Goal: Information Seeking & Learning: Learn about a topic

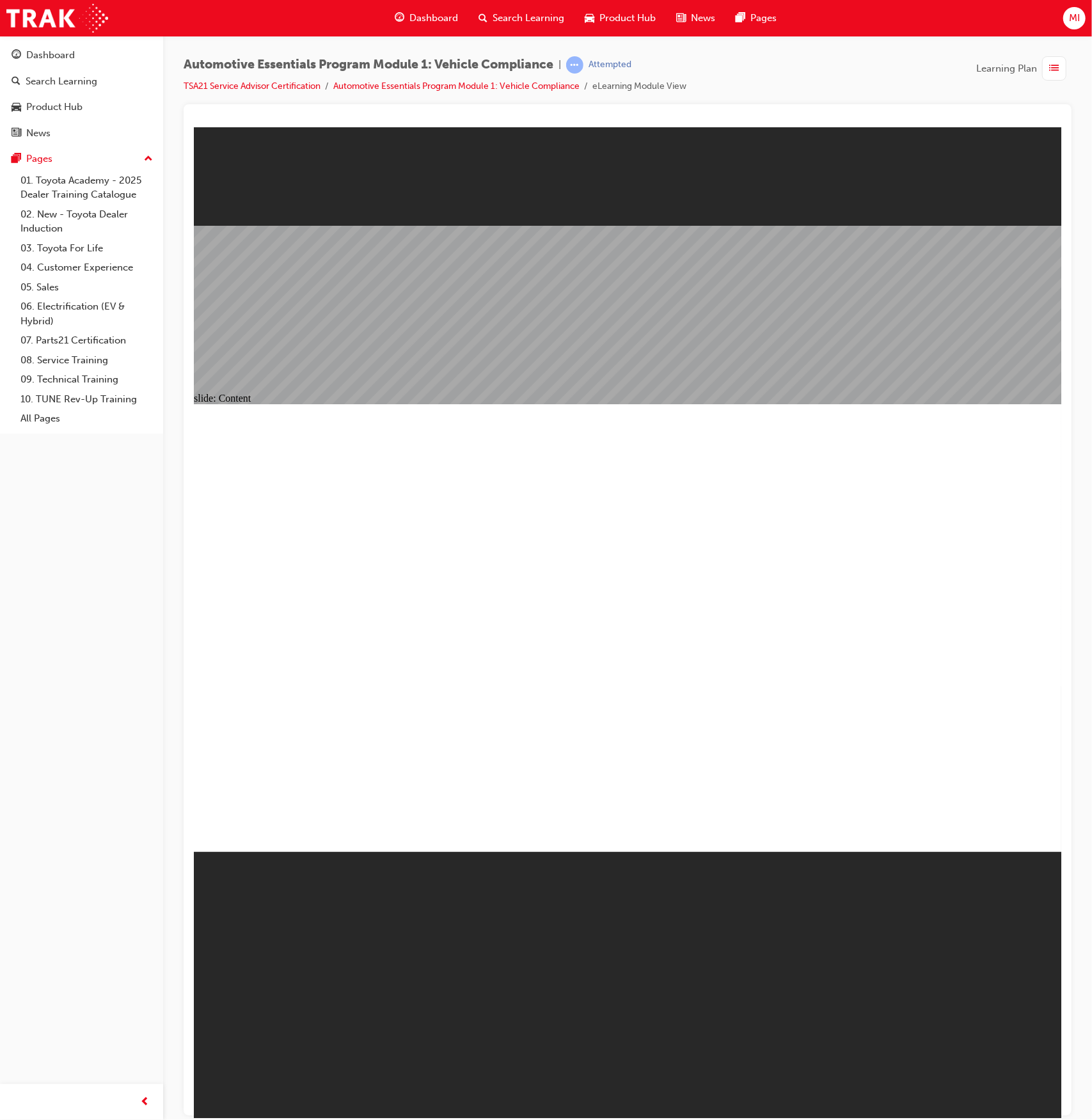
drag, startPoint x: 605, startPoint y: 553, endPoint x: 607, endPoint y: 582, distance: 29.1
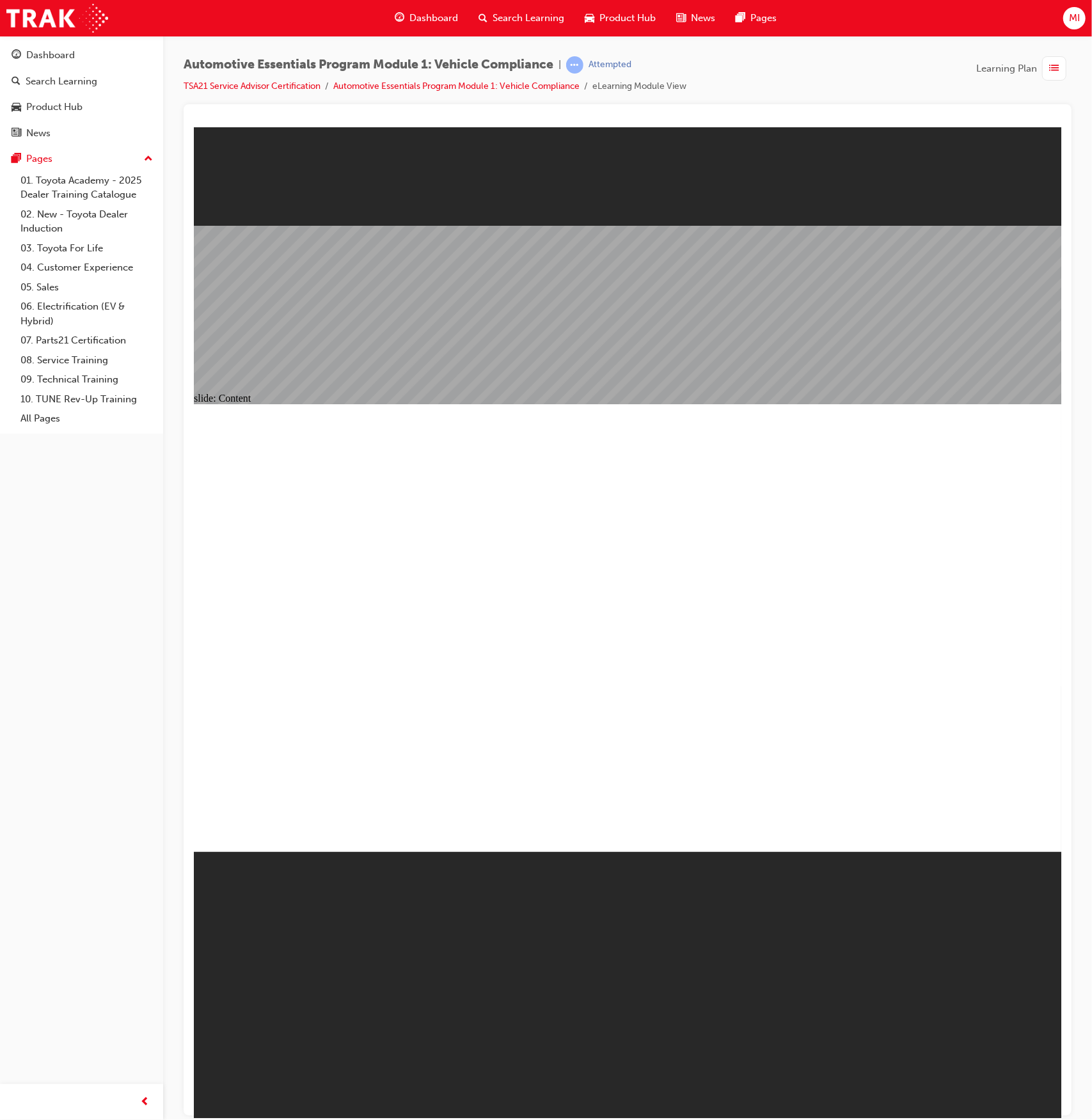
drag, startPoint x: 593, startPoint y: 642, endPoint x: 574, endPoint y: 653, distance: 22.0
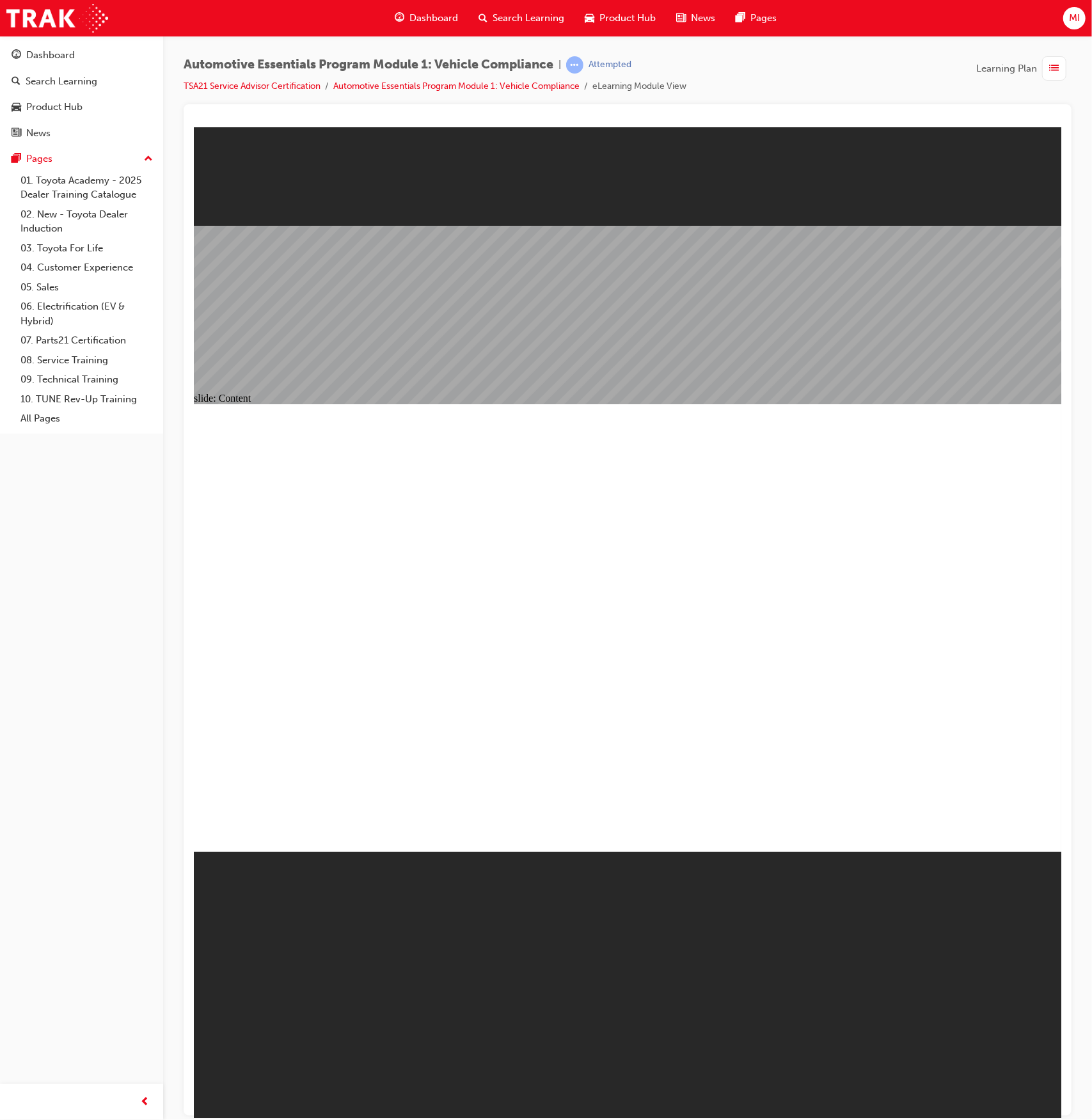
radio input "true"
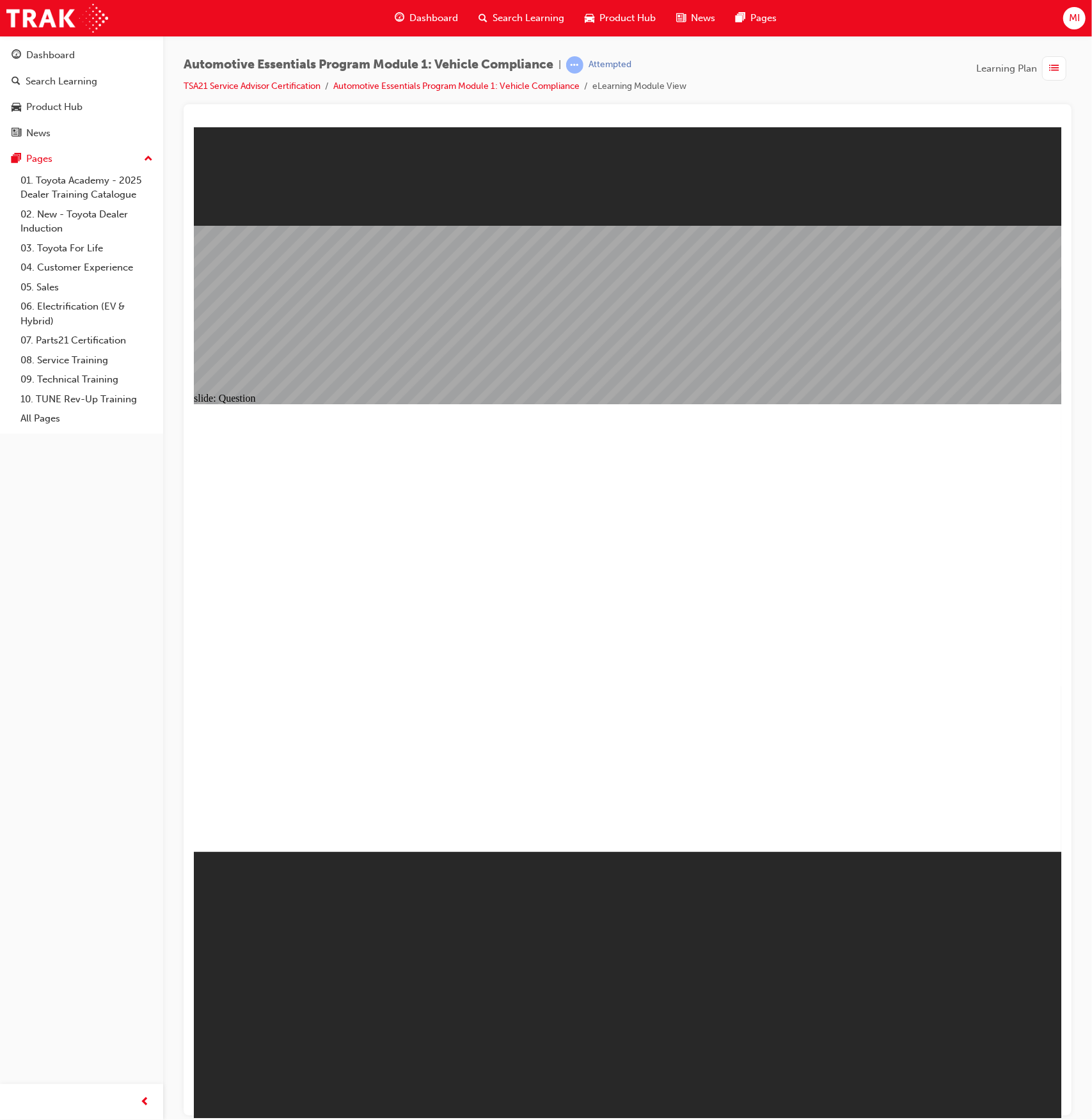
radio input "true"
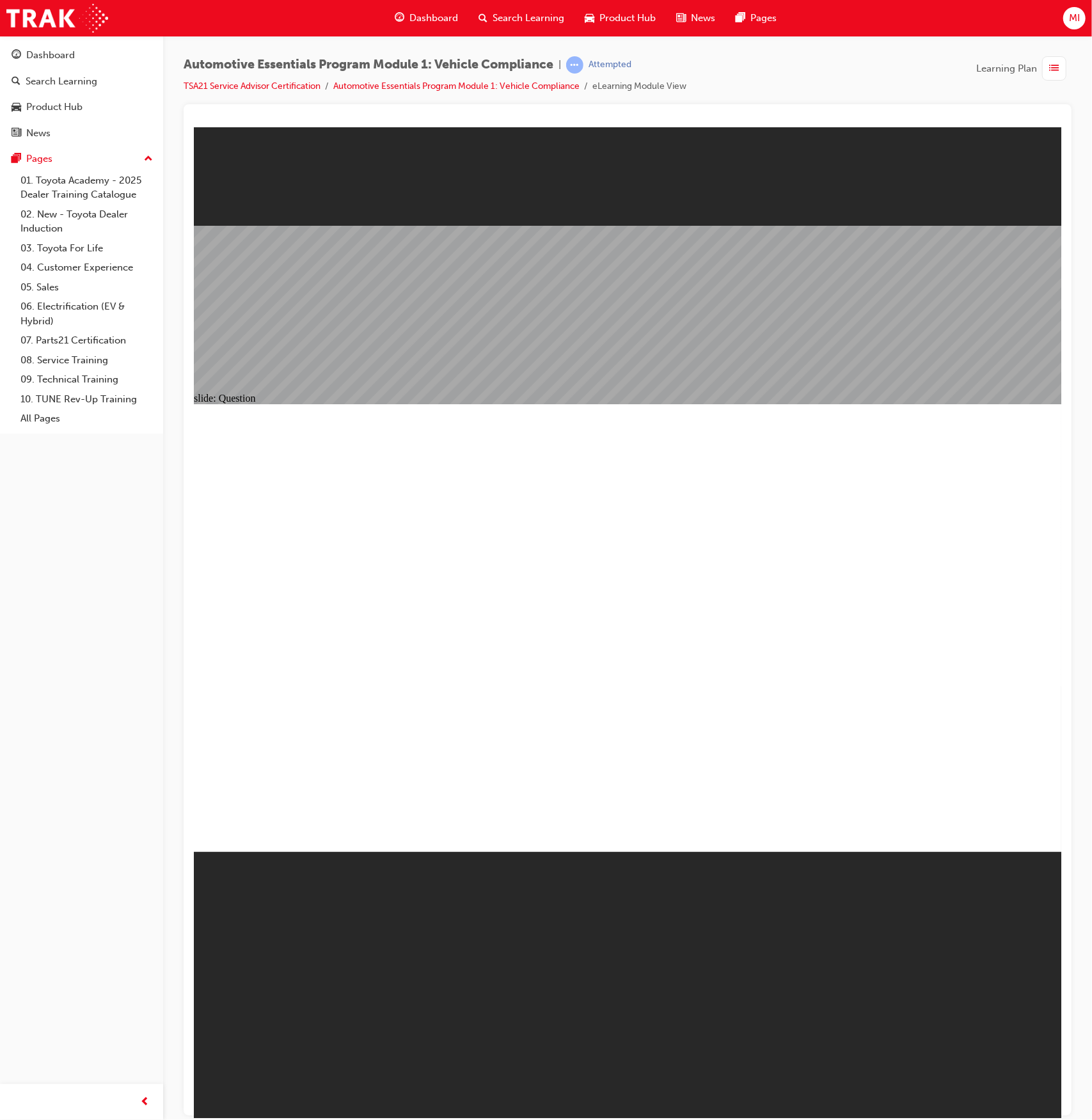
radio input "true"
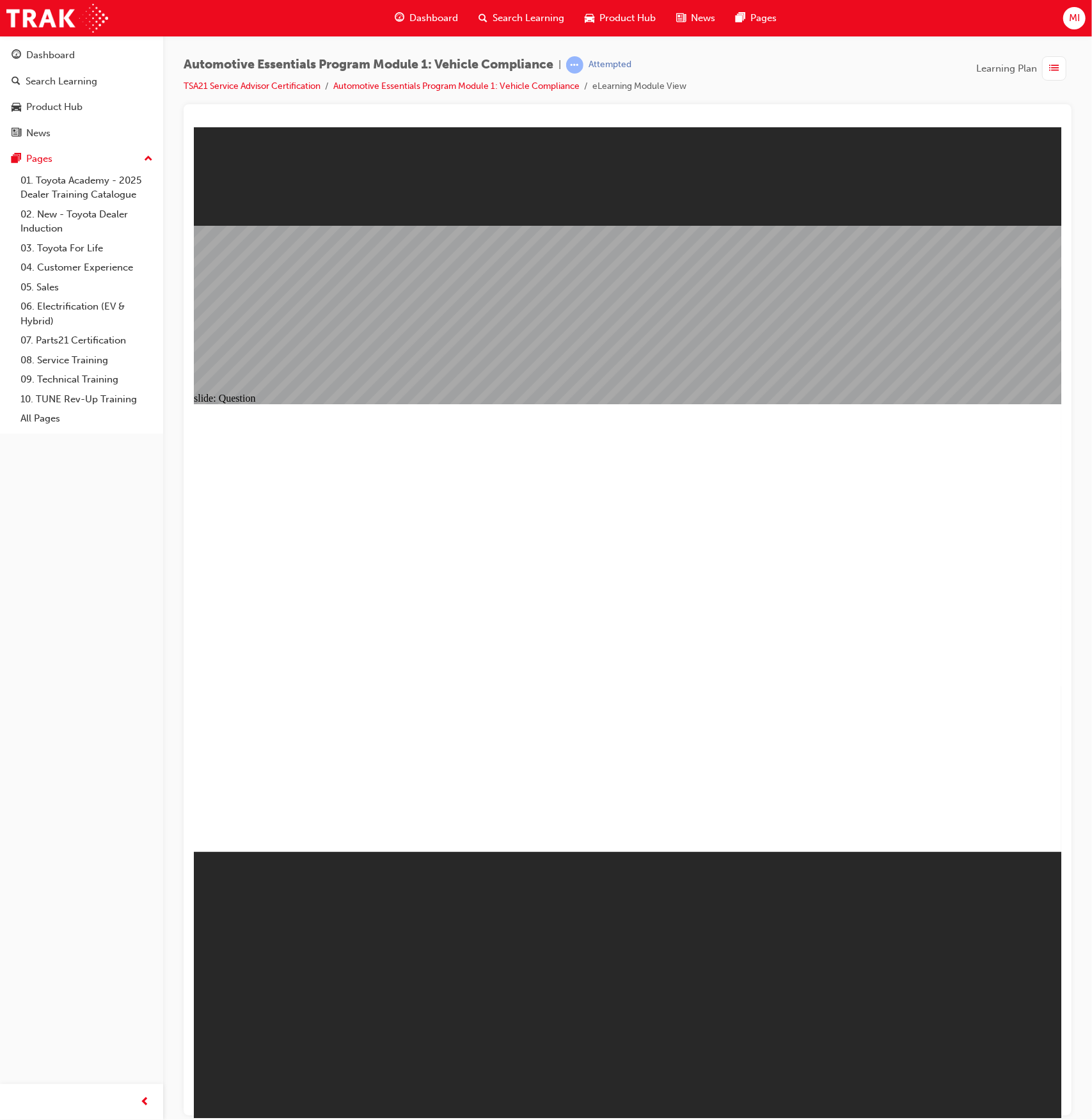
radio input "true"
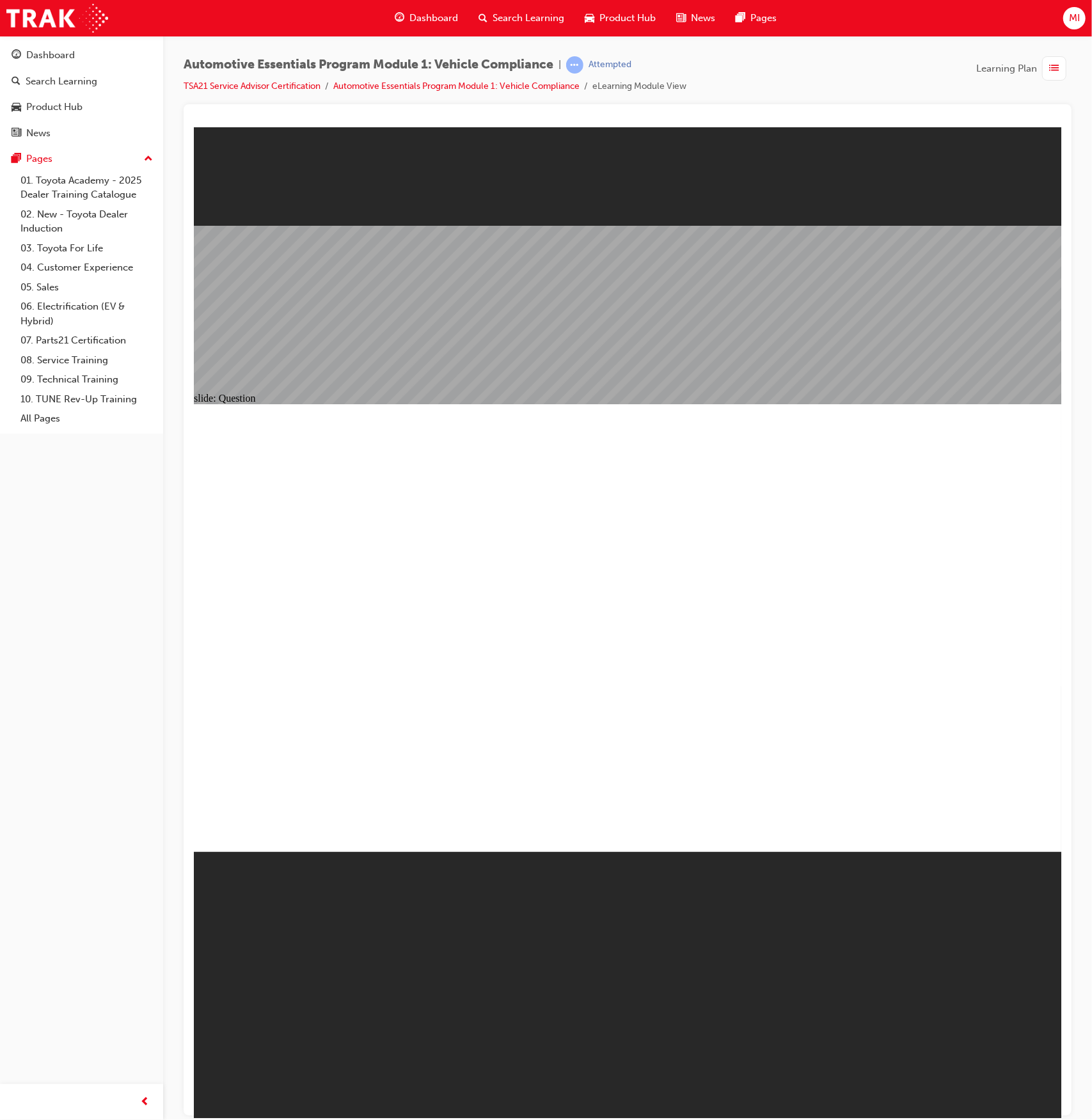
radio input "true"
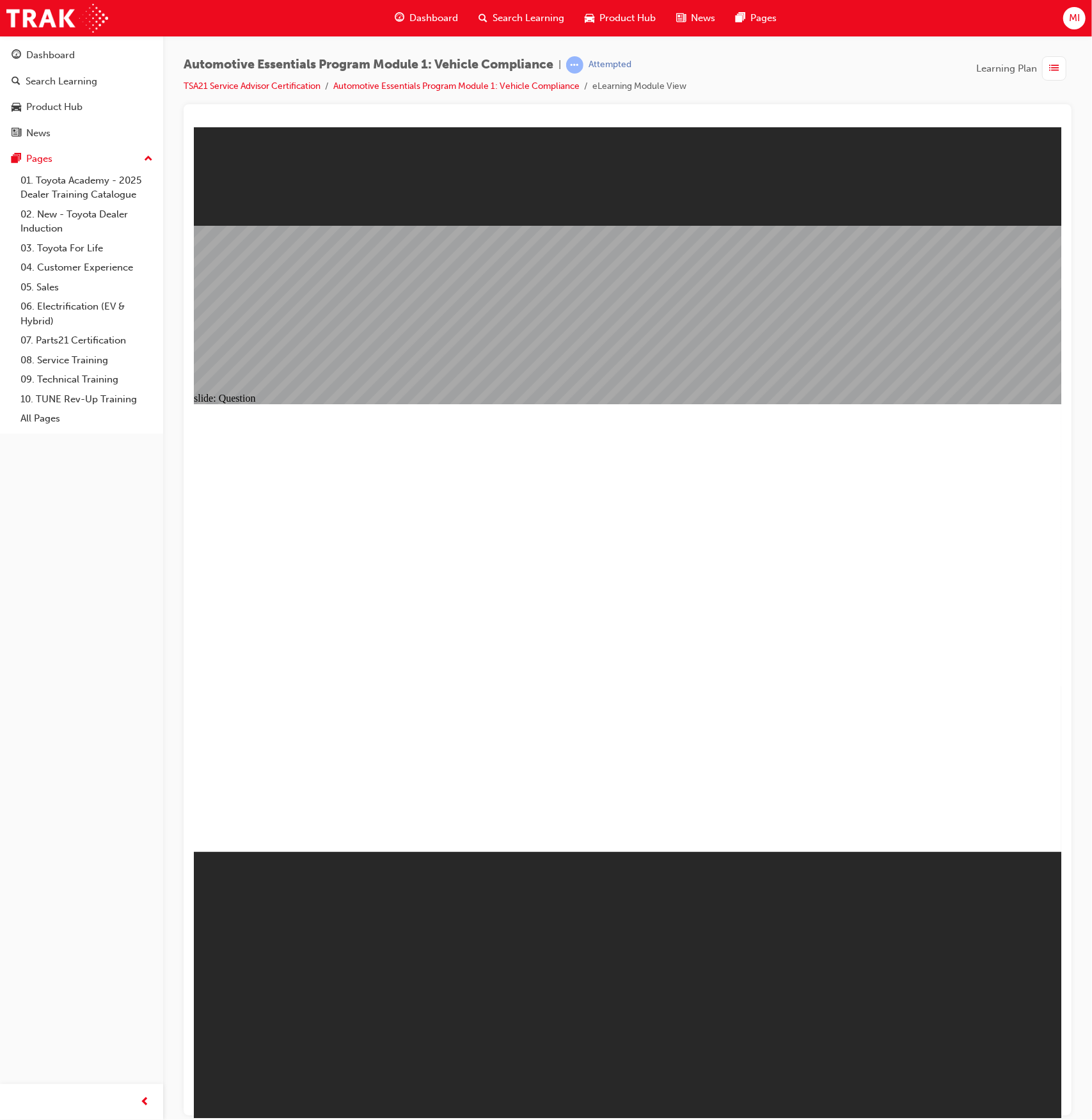
radio input "true"
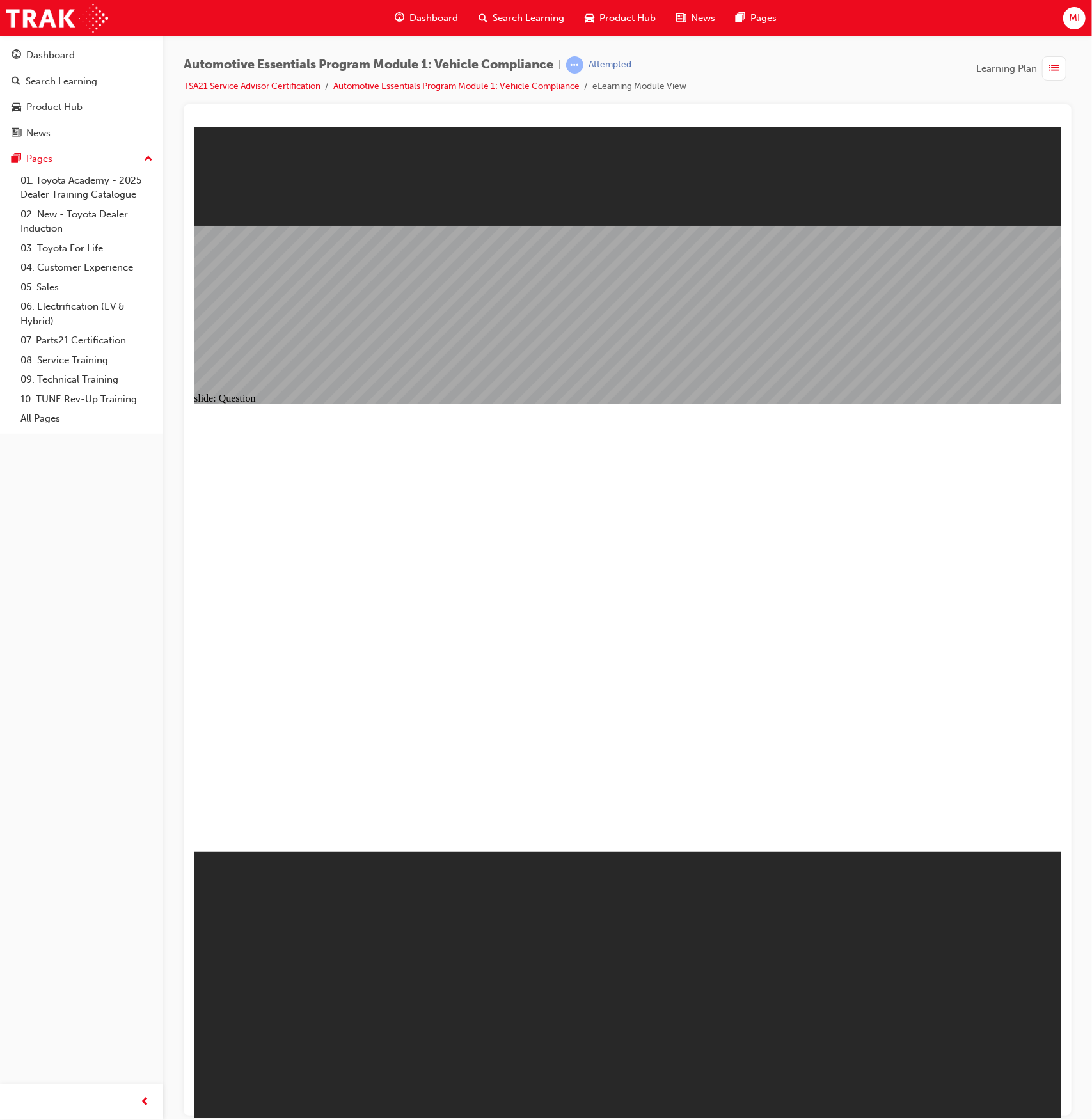
radio input "true"
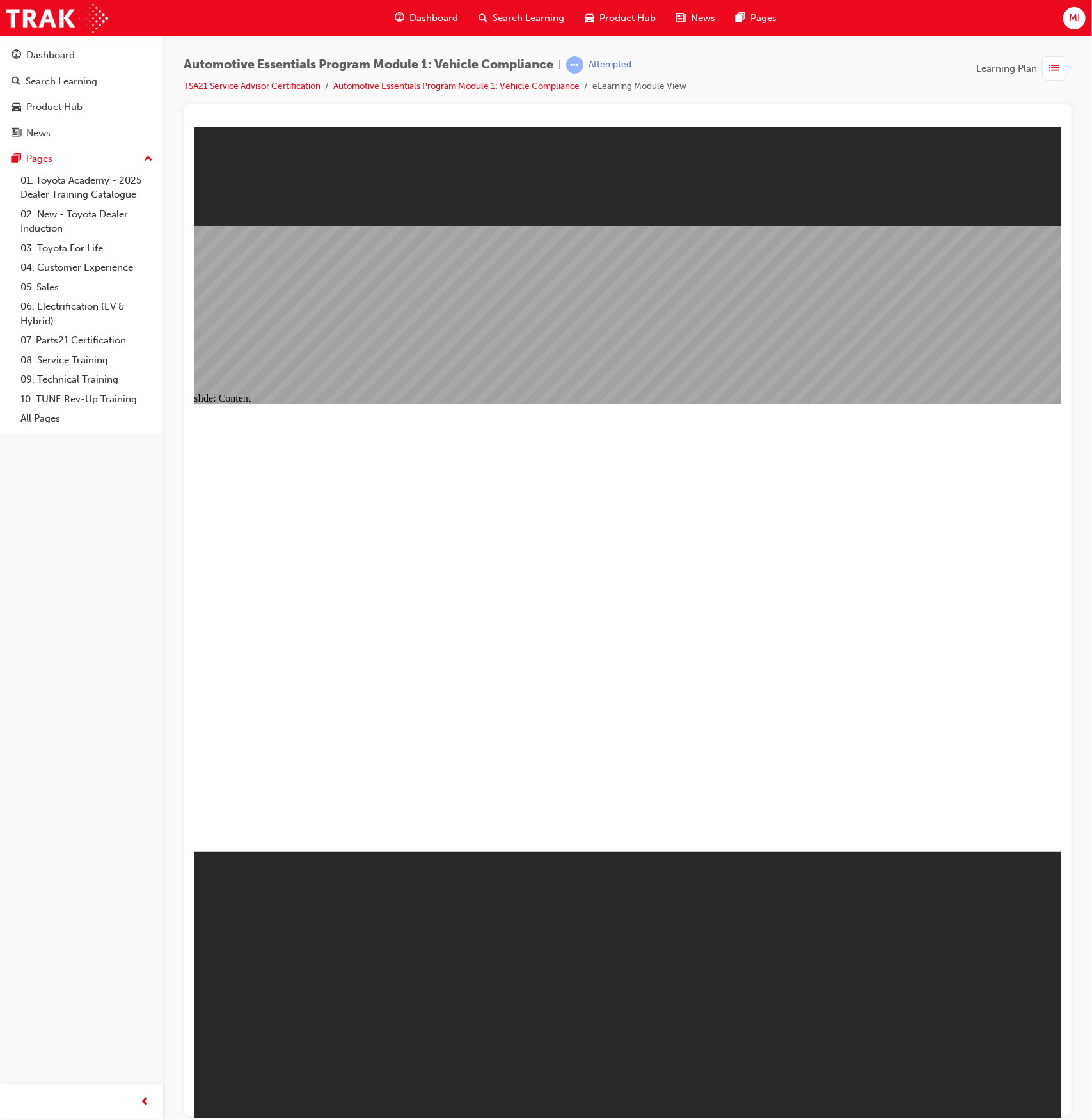
type input "35"
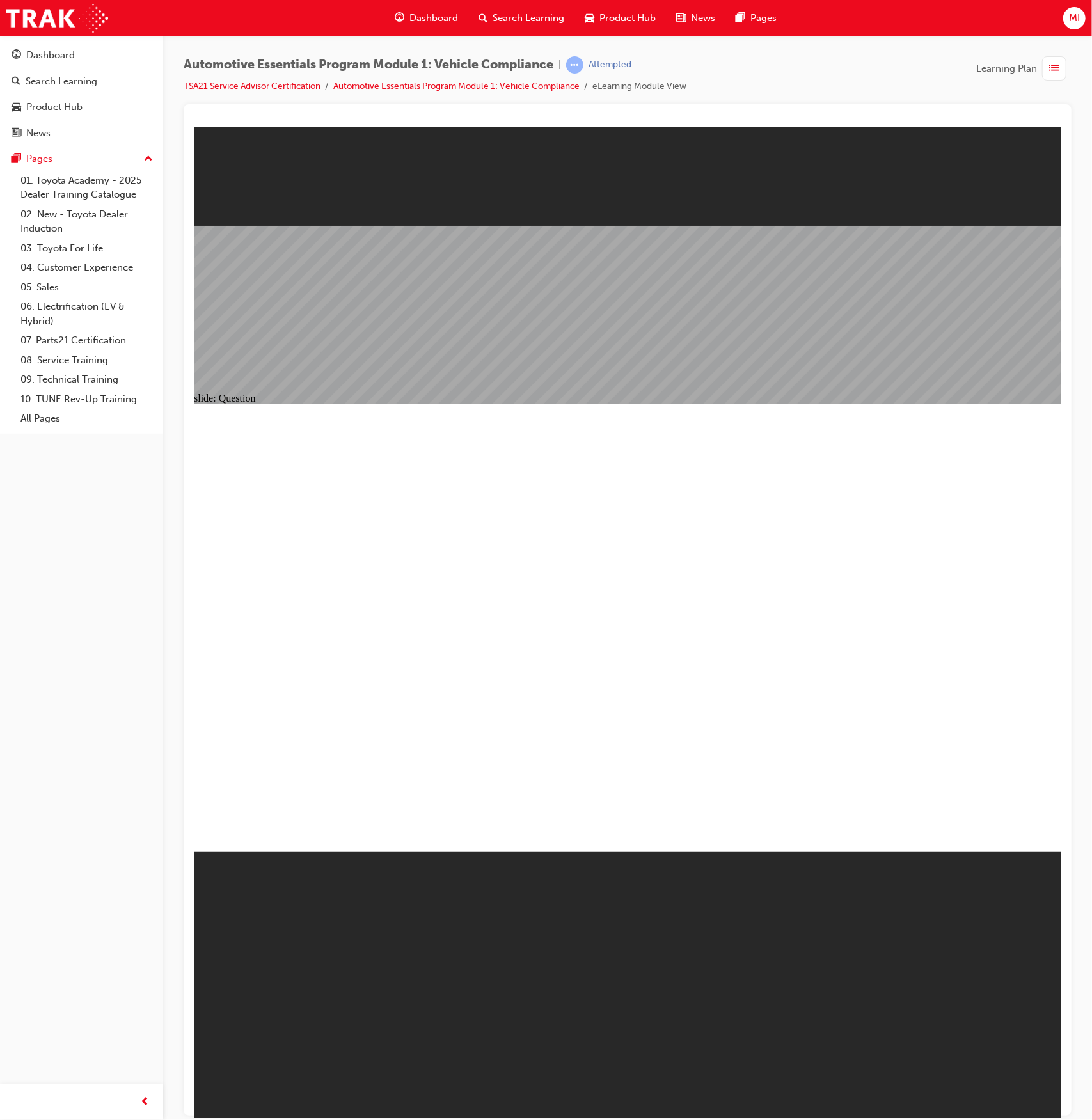
radio input "true"
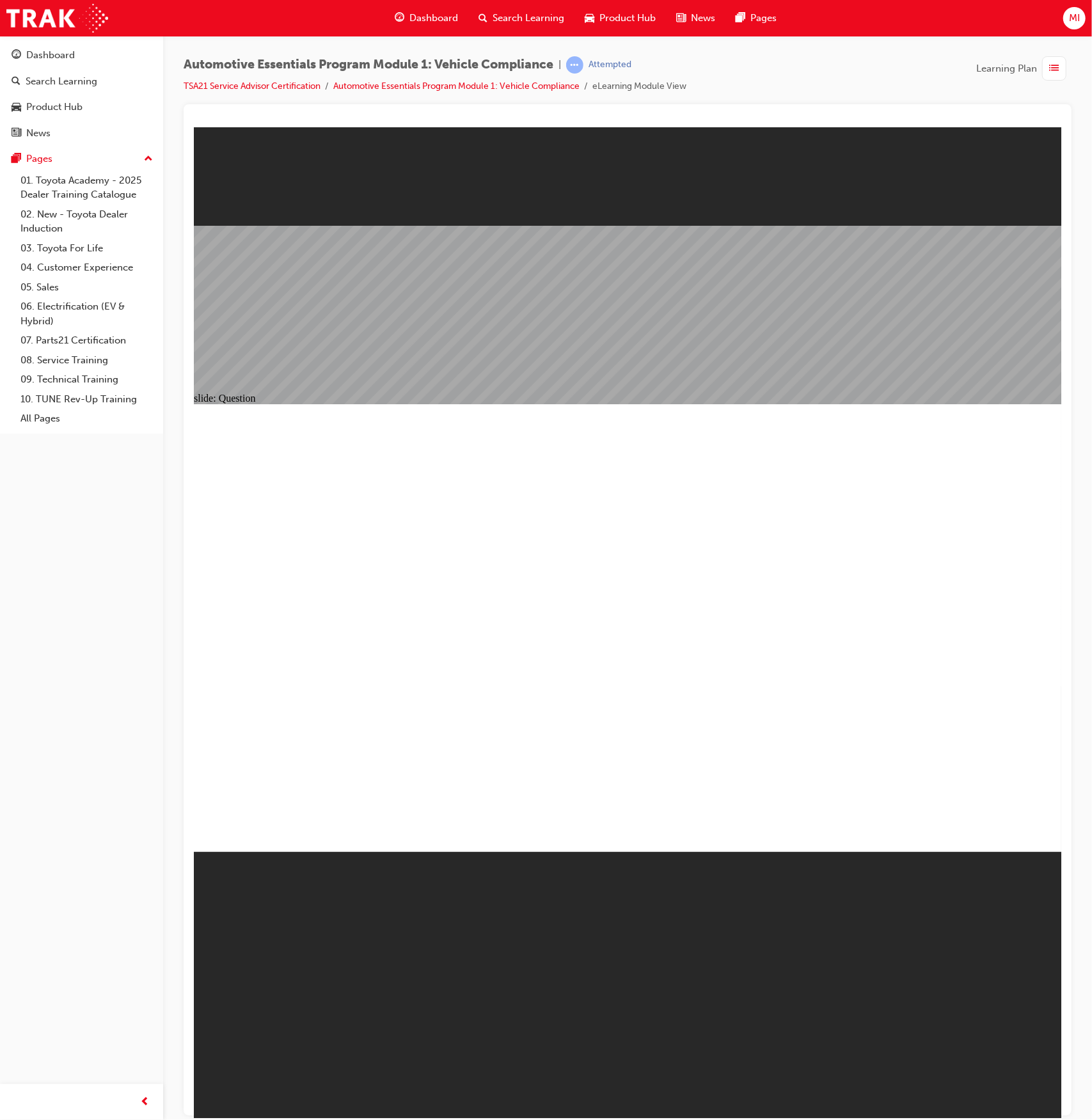
radio input "true"
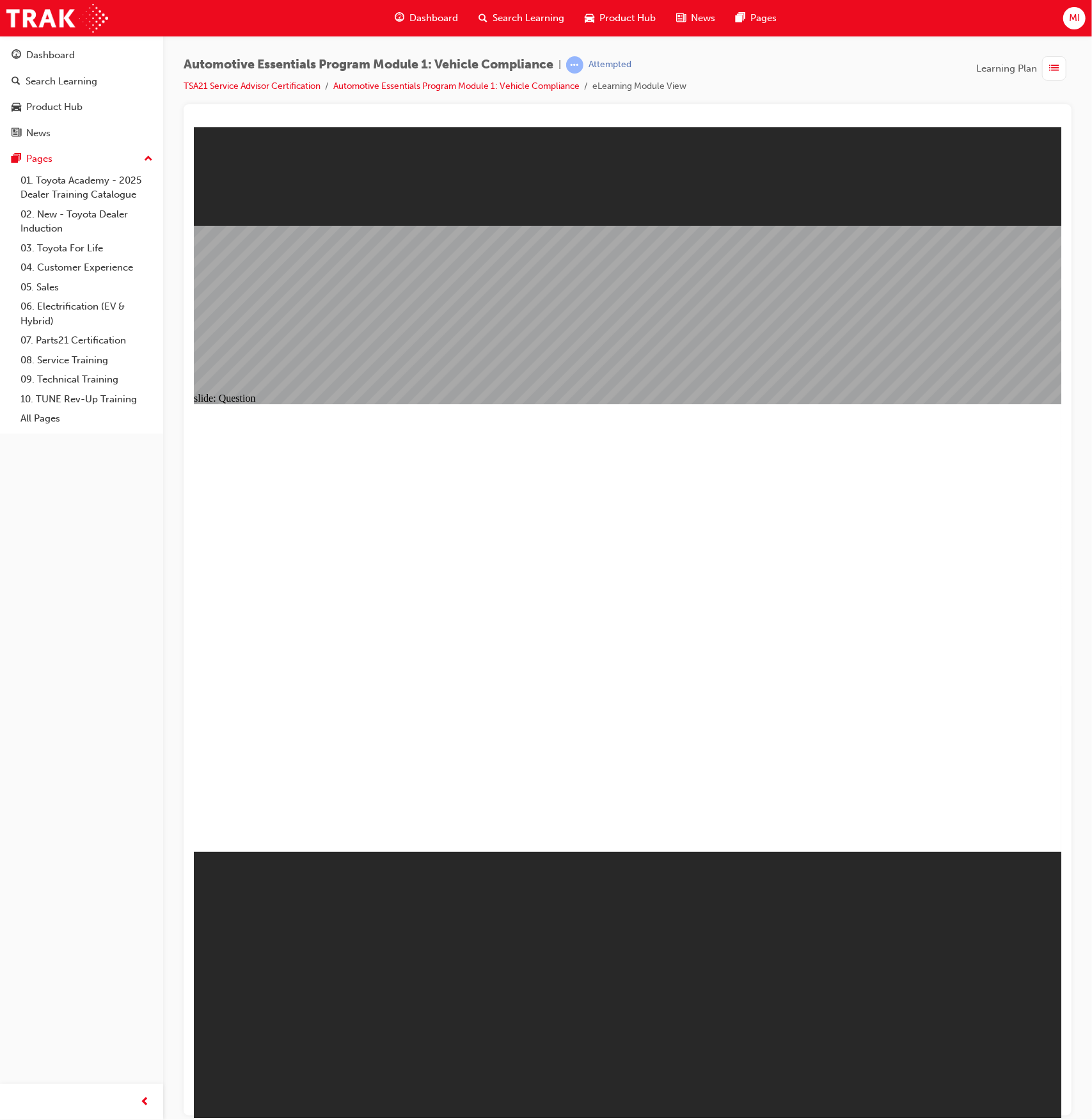
radio input "true"
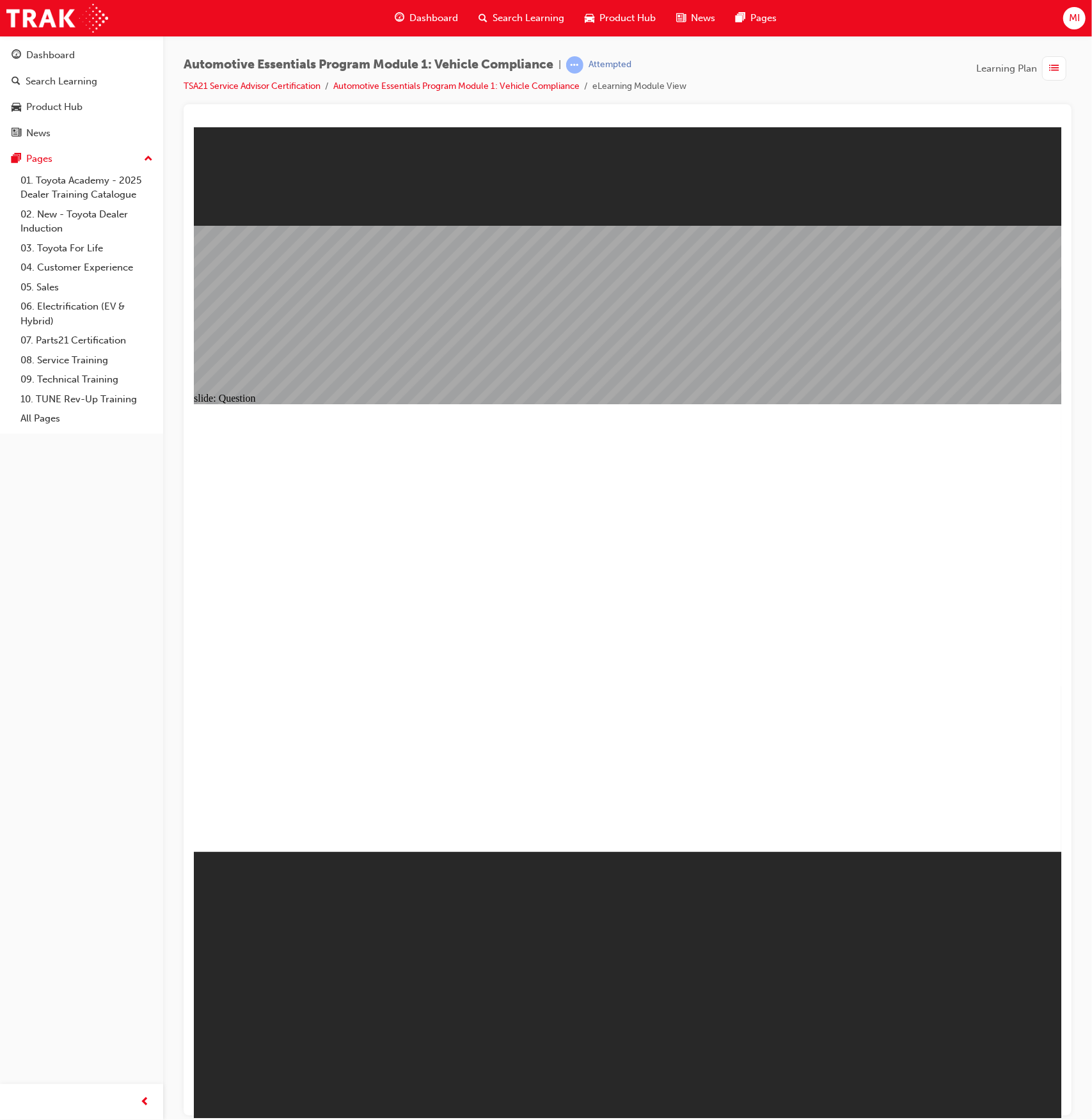
radio input "true"
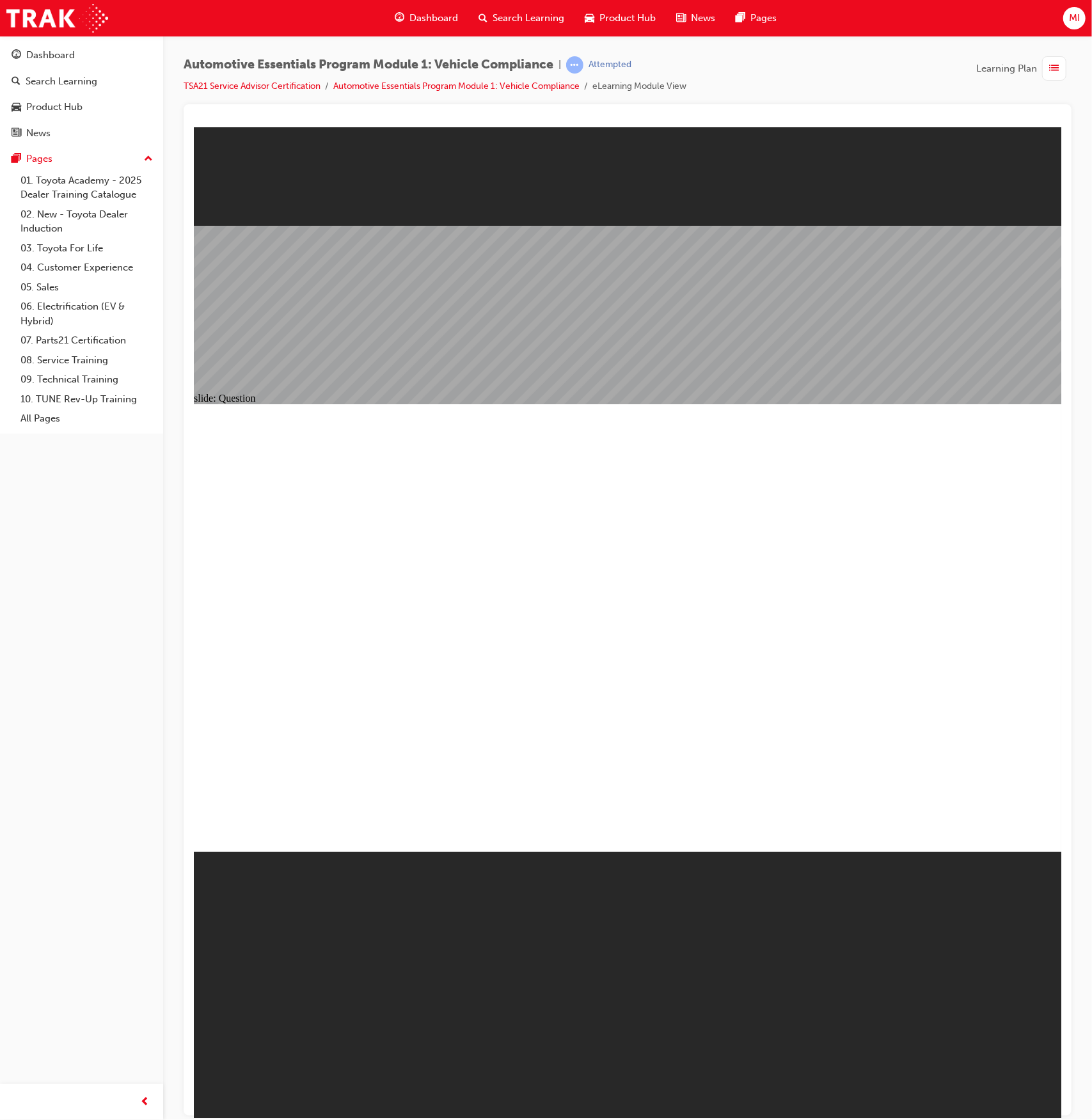
radio input "true"
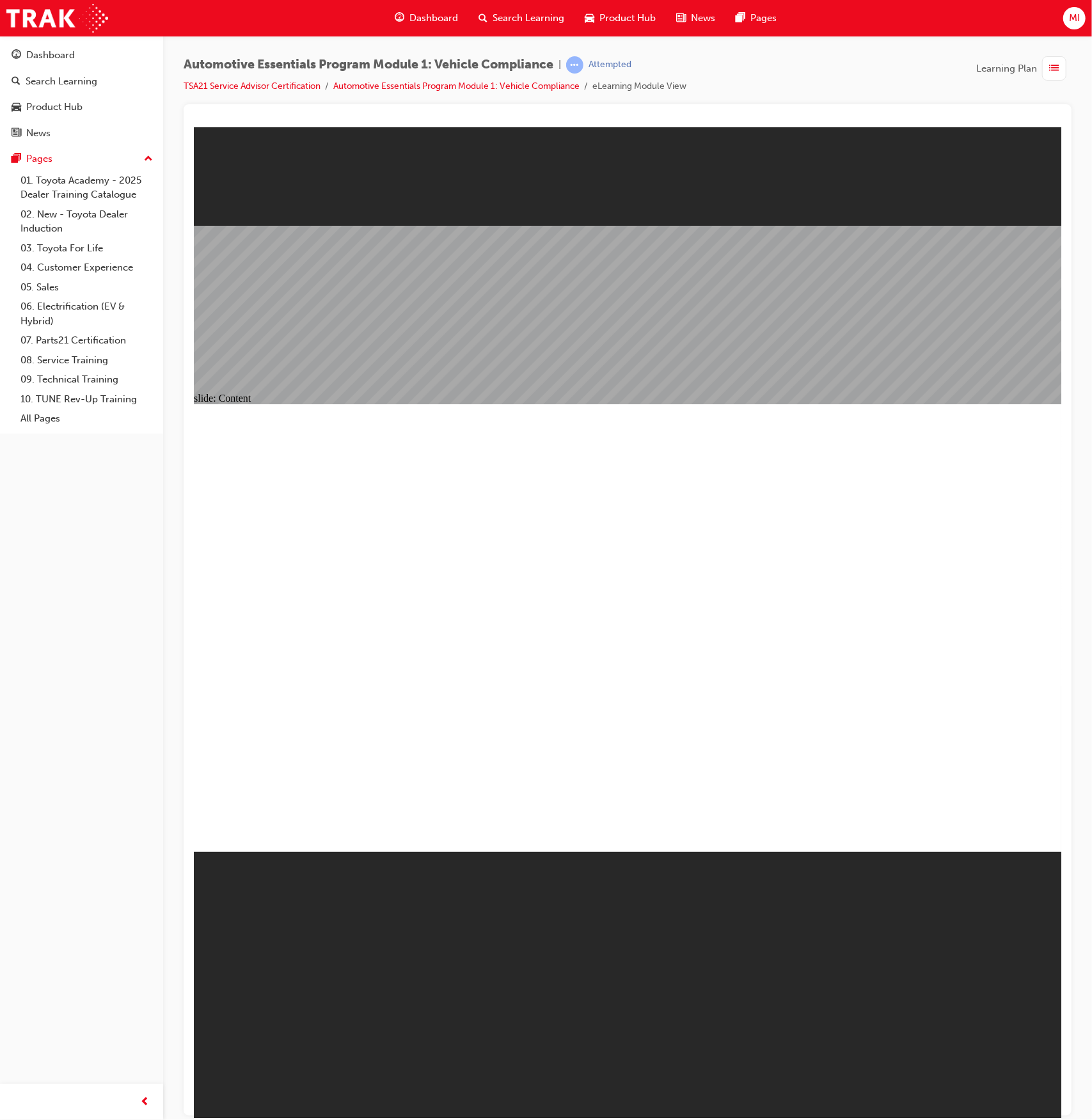
drag, startPoint x: 757, startPoint y: 649, endPoint x: 751, endPoint y: 658, distance: 10.8
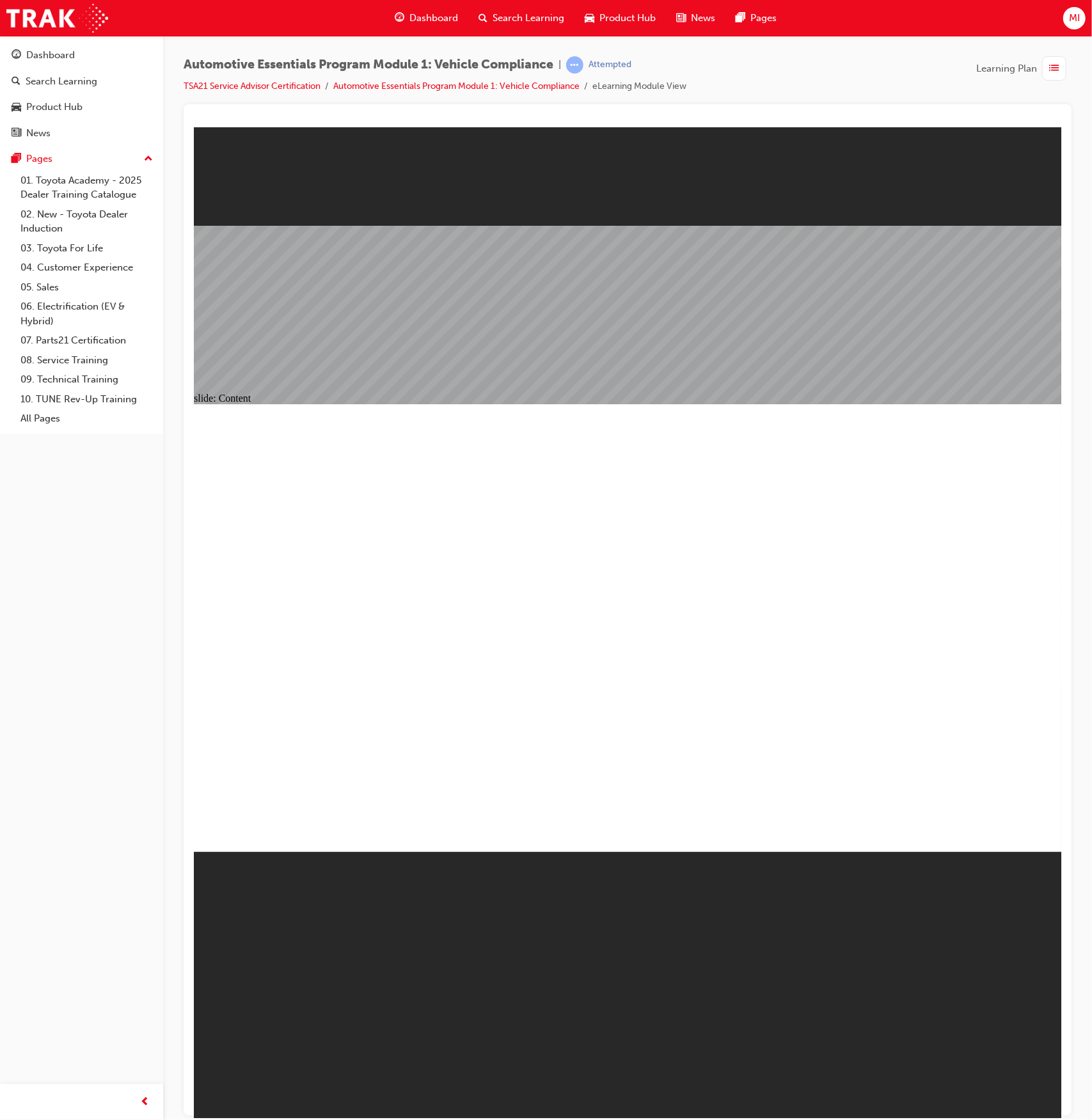
radio input "true"
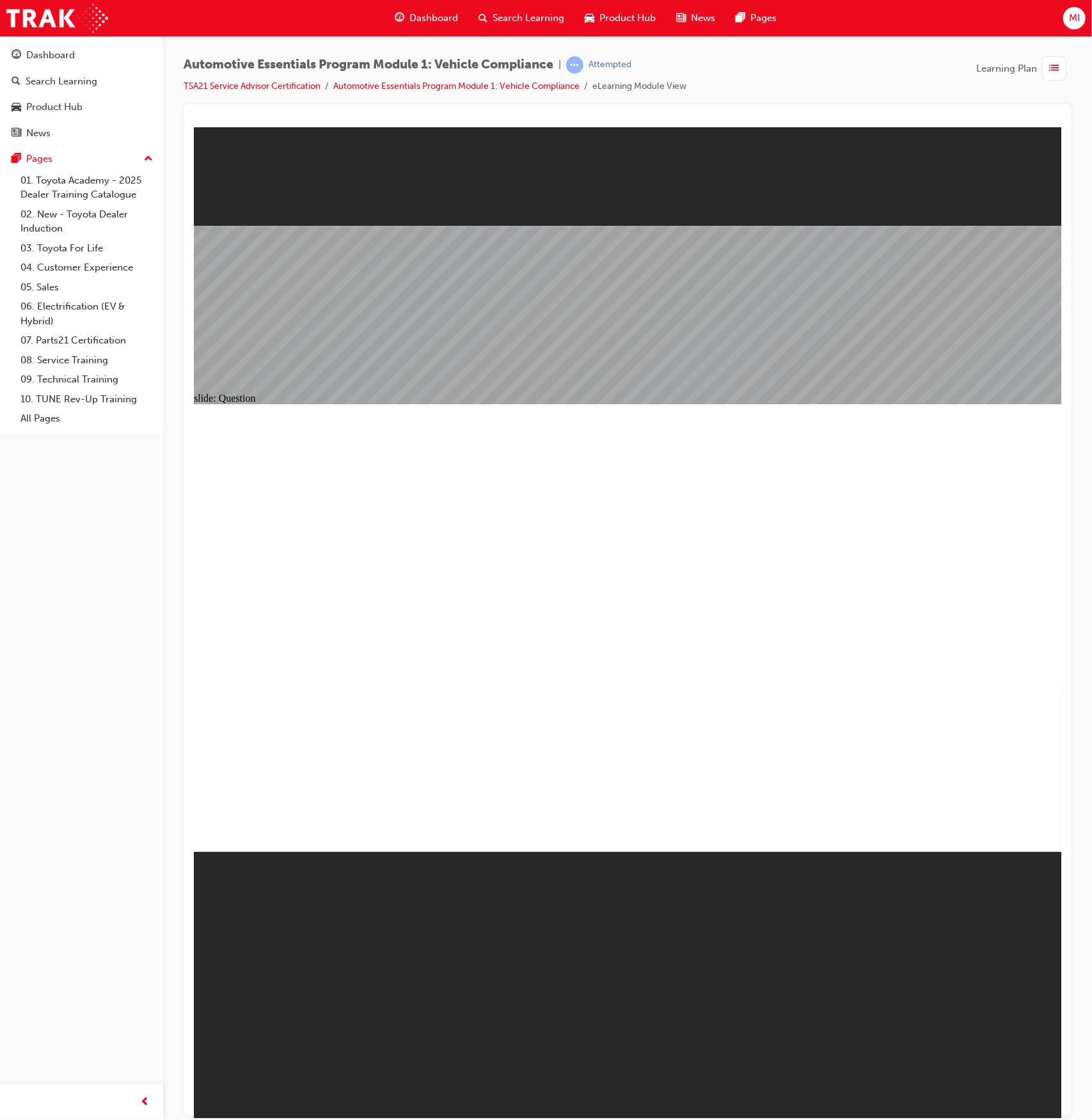
radio input "true"
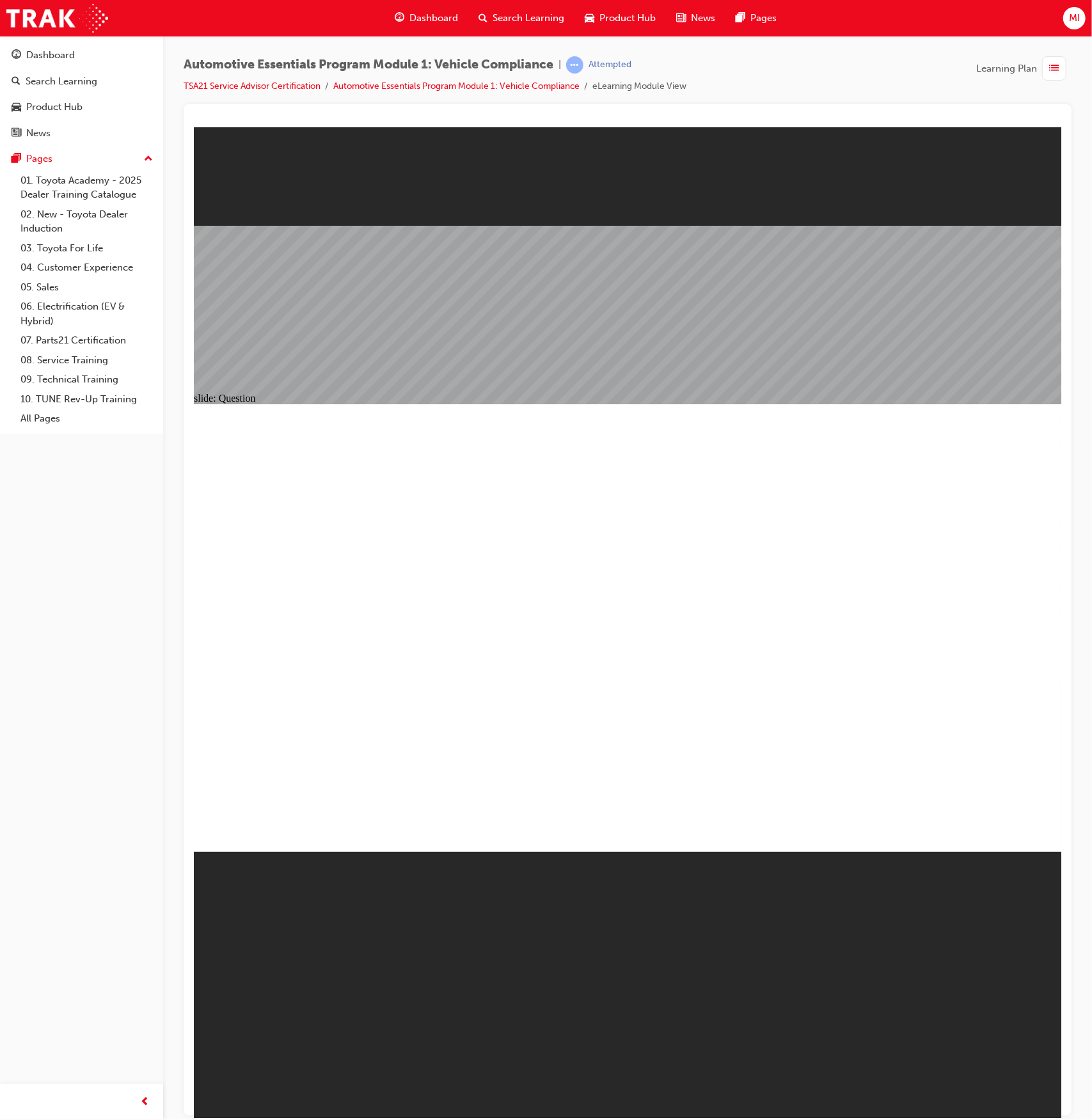
radio input "true"
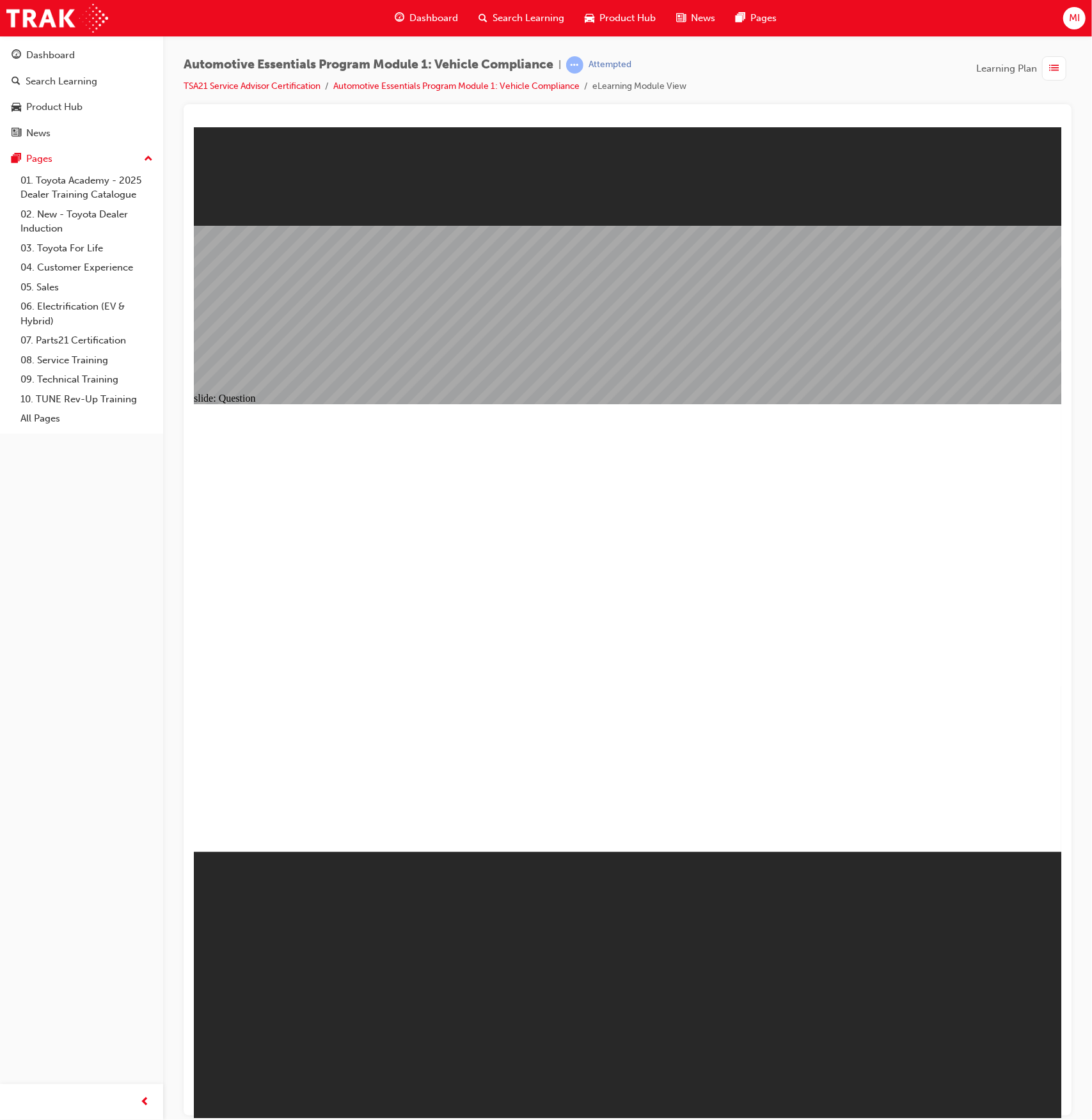
radio input "true"
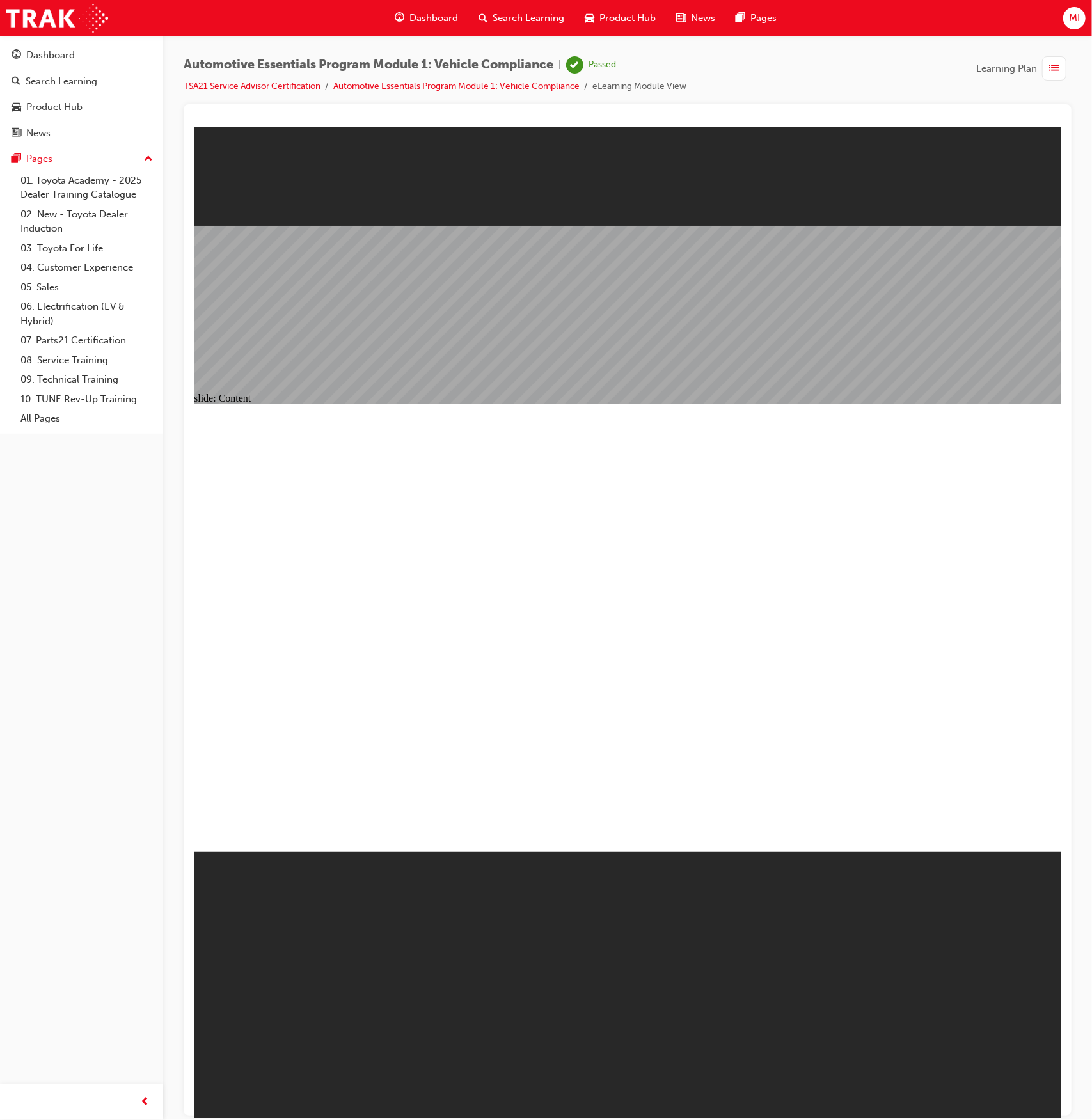
click at [30, 52] on div "Dashboard" at bounding box center [50, 55] width 48 height 15
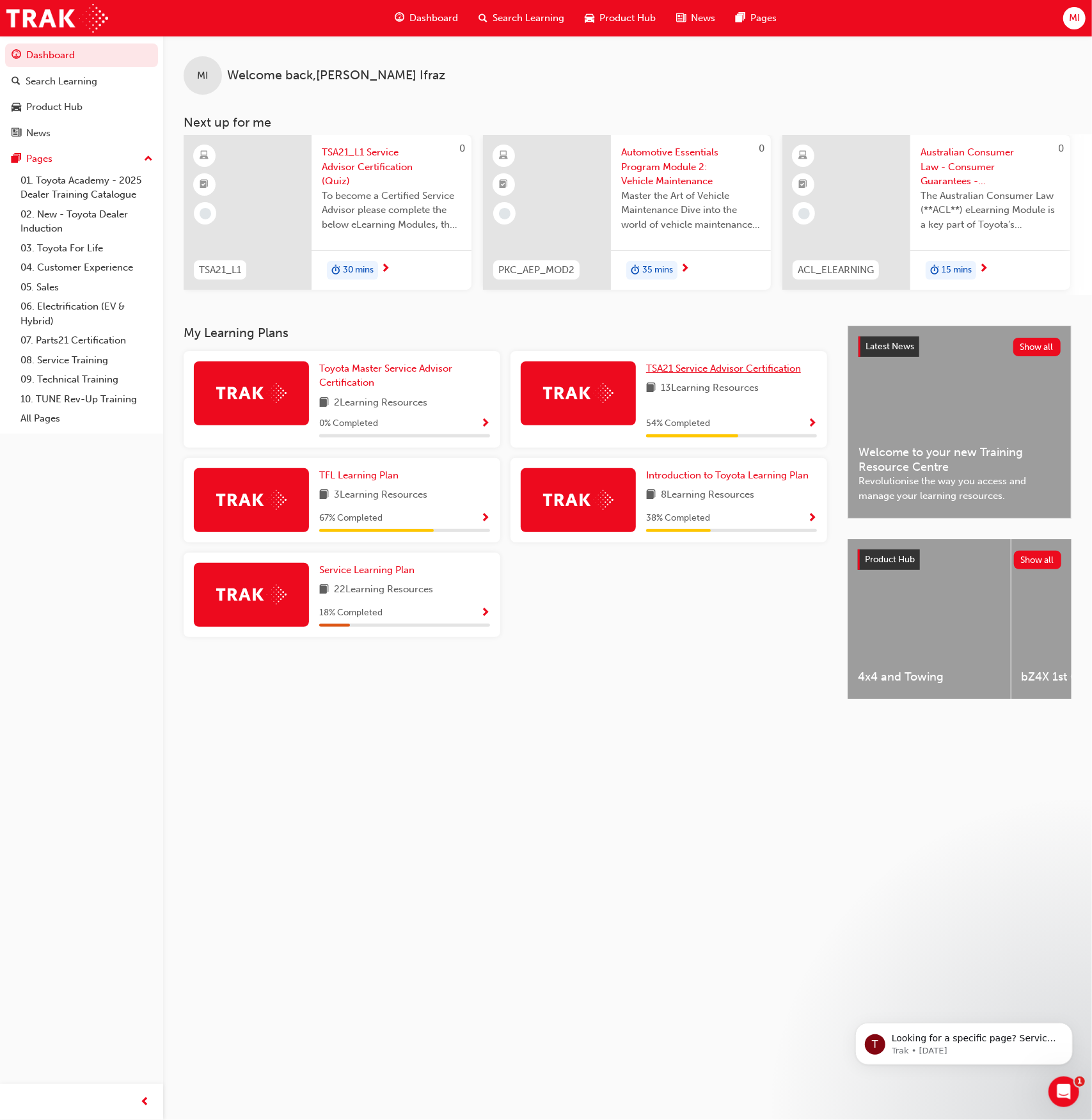
click at [774, 374] on span "TSA21 Service Advisor Certification" at bounding box center [724, 368] width 155 height 11
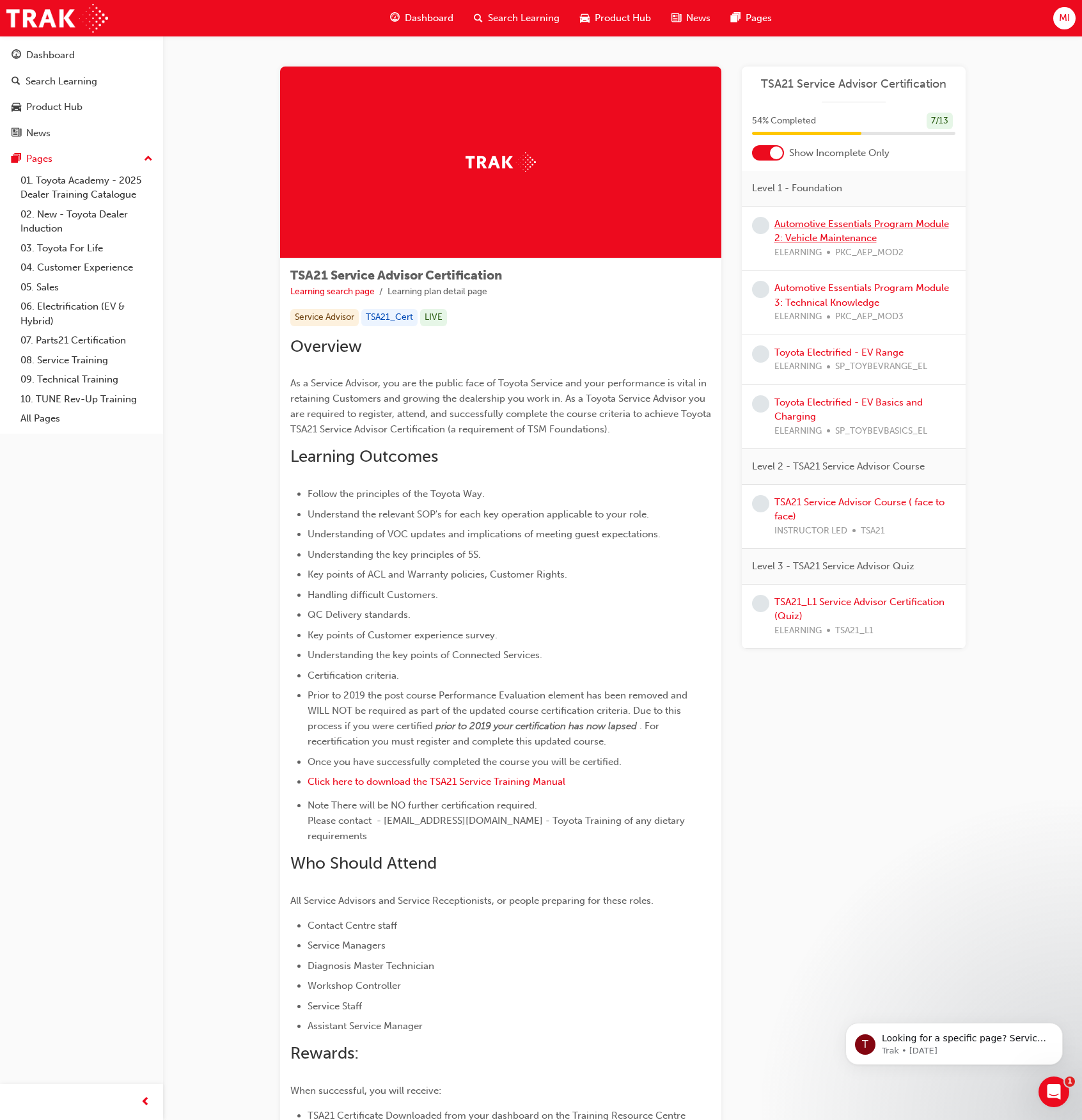
click at [857, 225] on link "Automotive Essentials Program Module 2: Vehicle Maintenance" at bounding box center [862, 231] width 175 height 26
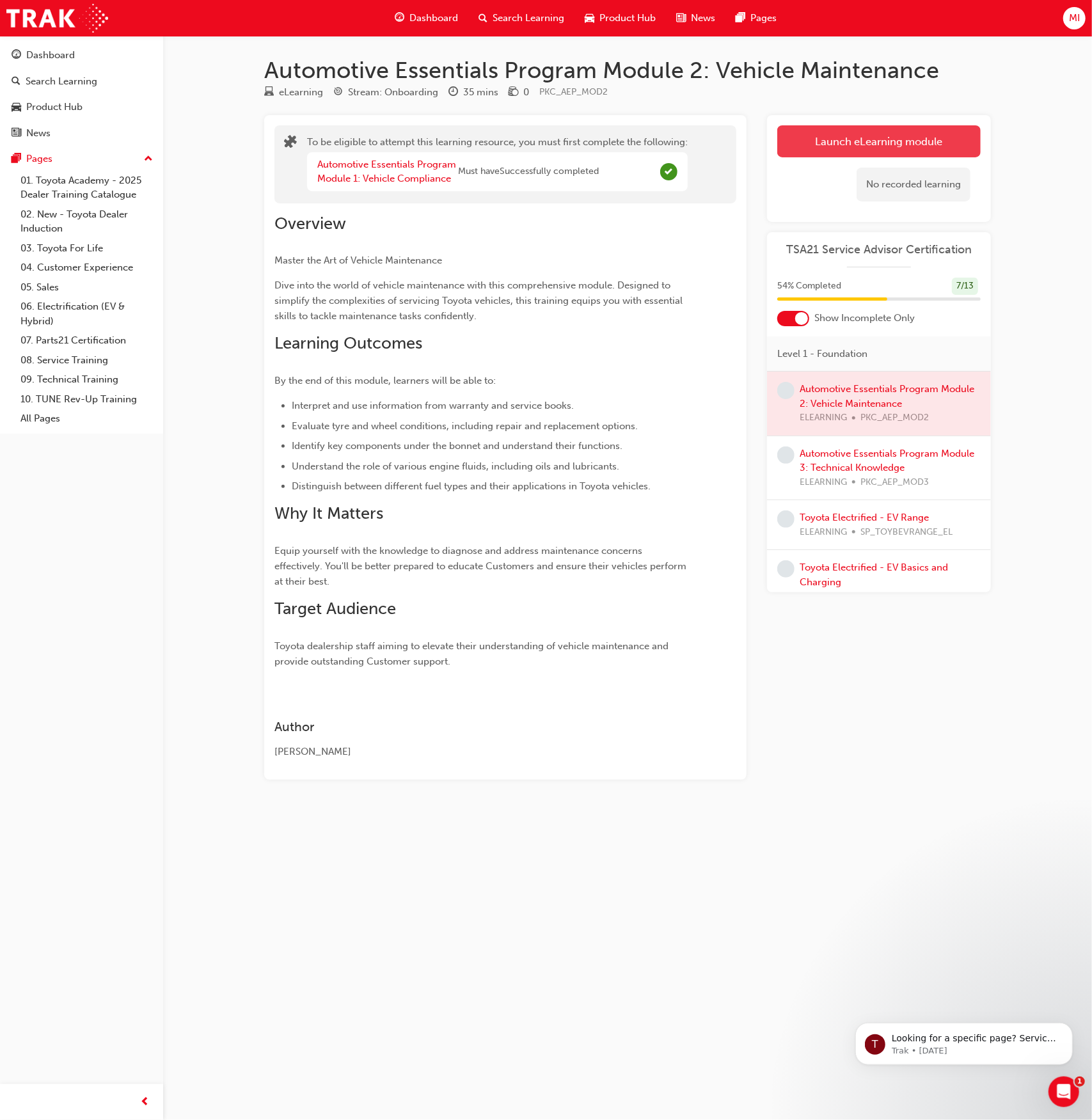
click at [921, 150] on button "Launch eLearning module" at bounding box center [879, 141] width 203 height 32
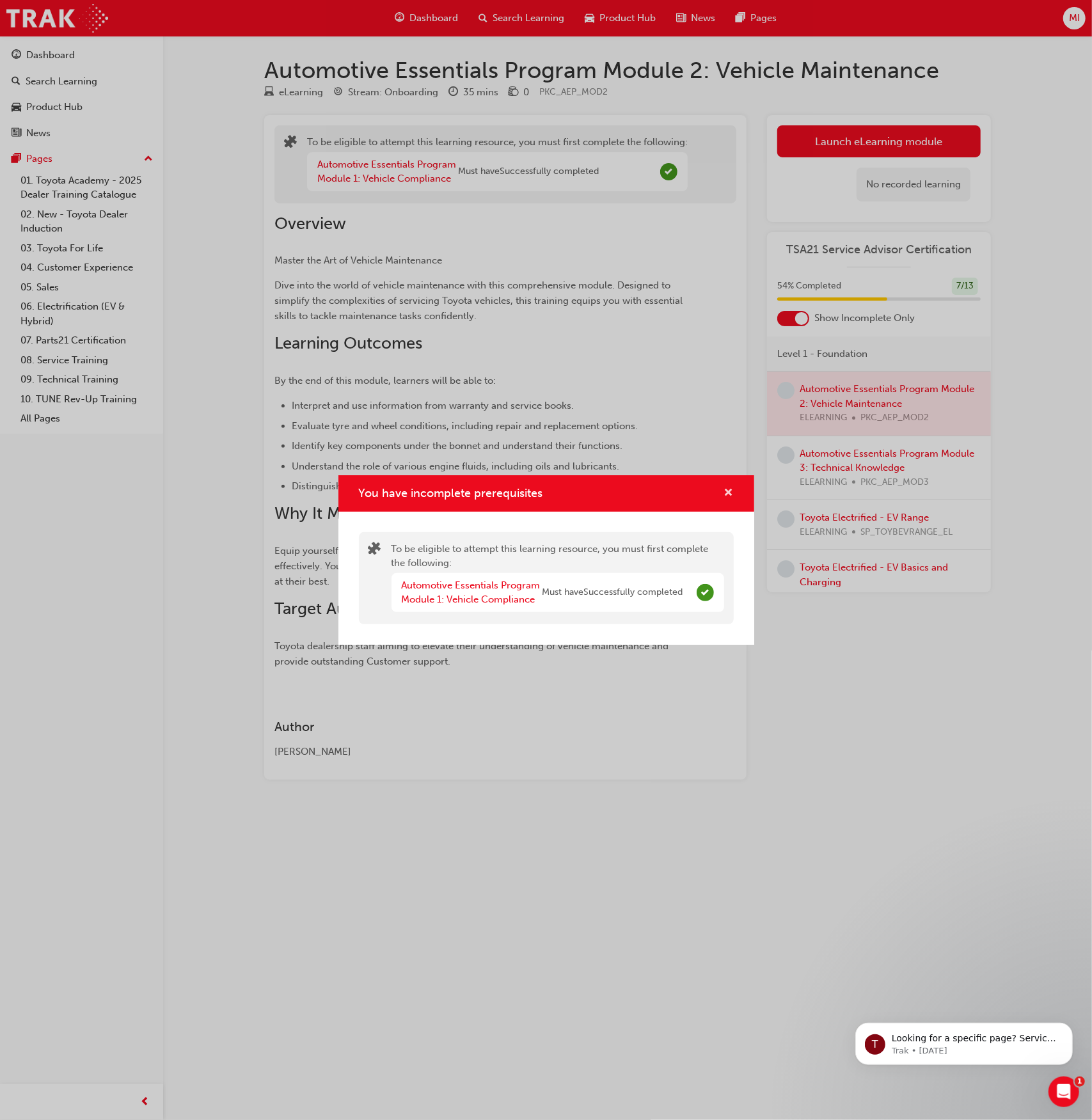
click at [728, 494] on span "cross-icon" at bounding box center [728, 494] width 9 height 11
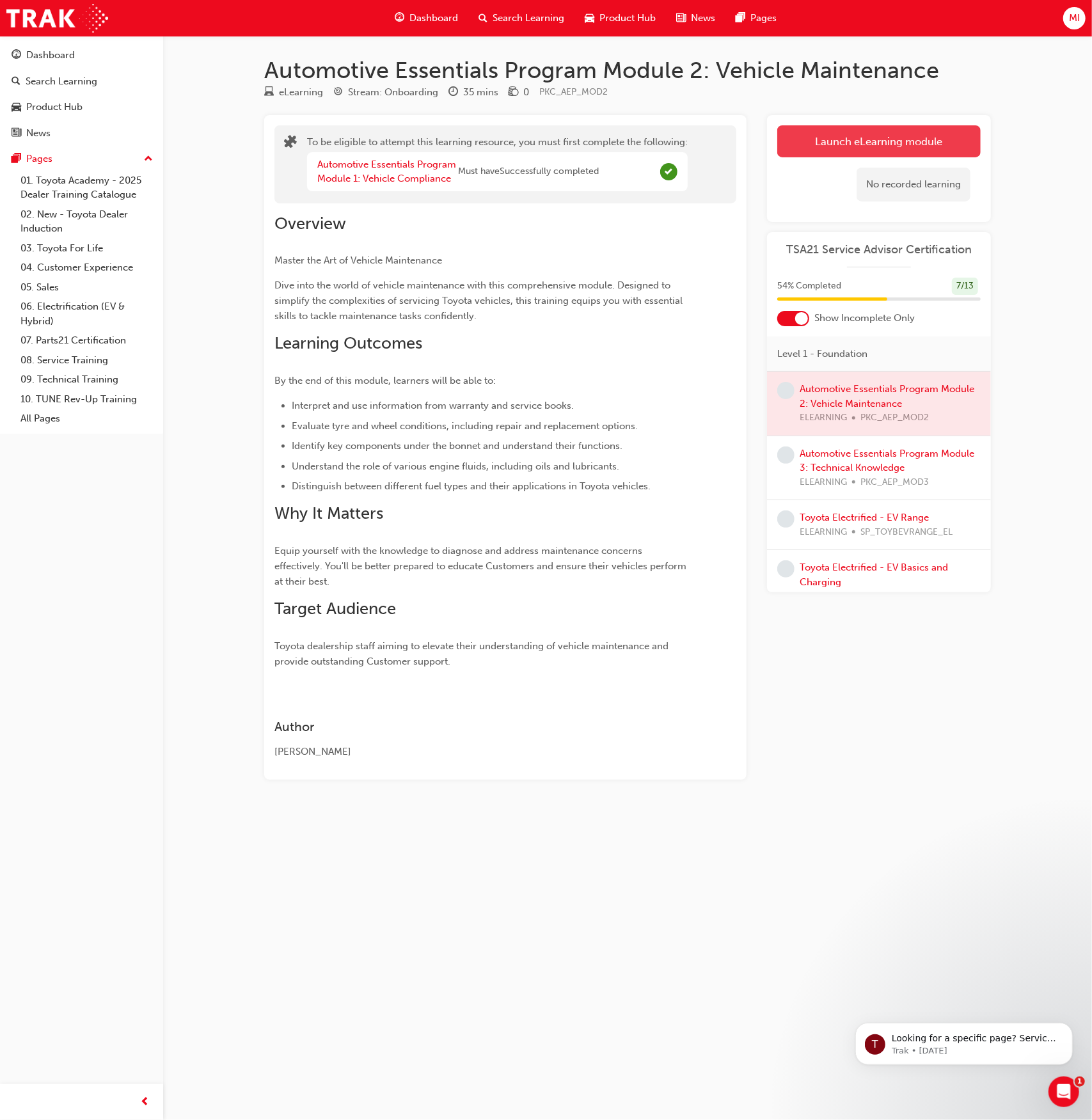
click at [873, 140] on button "Launch eLearning module" at bounding box center [879, 141] width 203 height 32
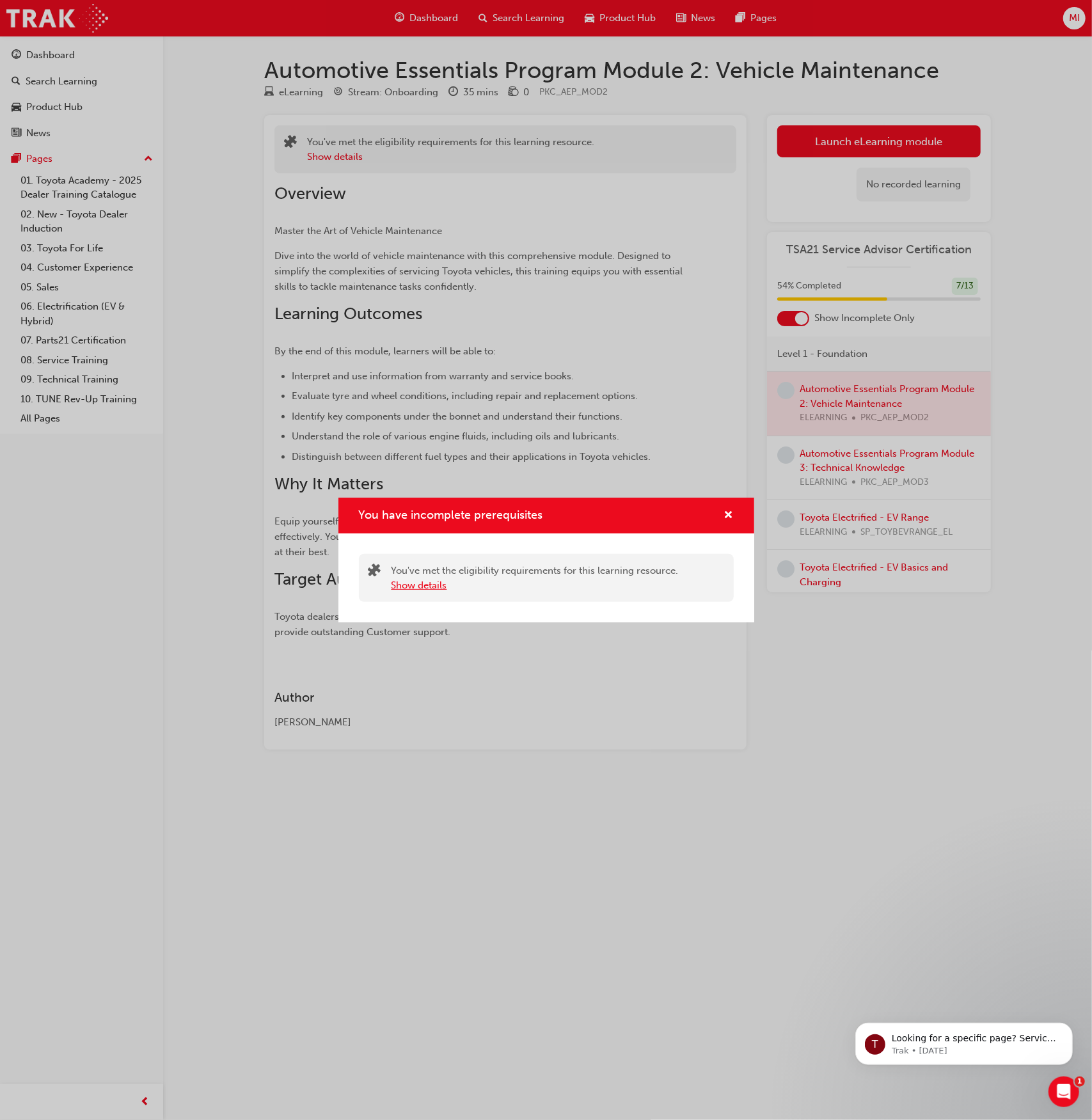
click at [432, 590] on button "Show details" at bounding box center [419, 585] width 55 height 15
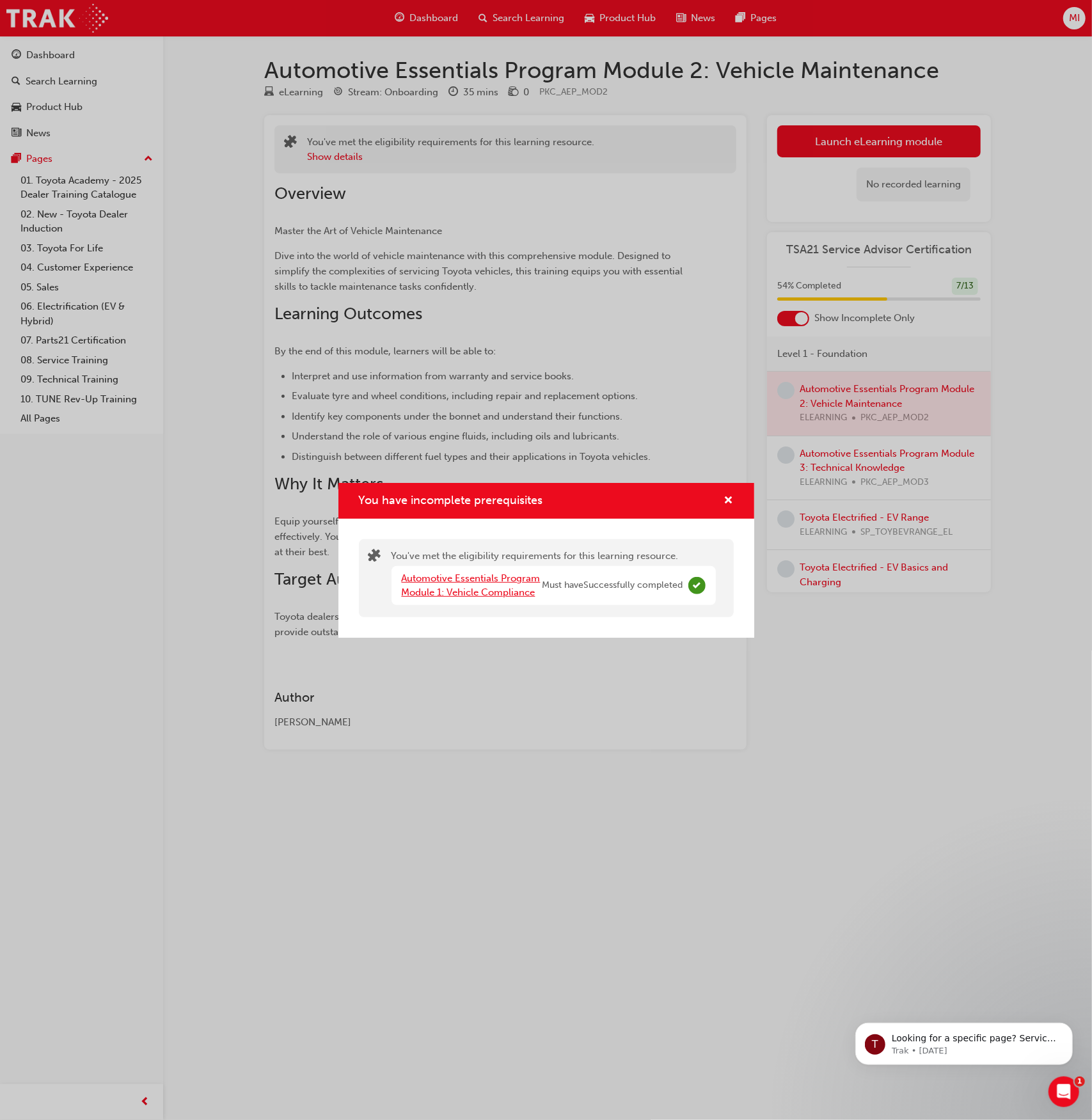
click at [476, 587] on link "Automotive Essentials Program Module 1: Vehicle Compliance" at bounding box center [471, 585] width 139 height 26
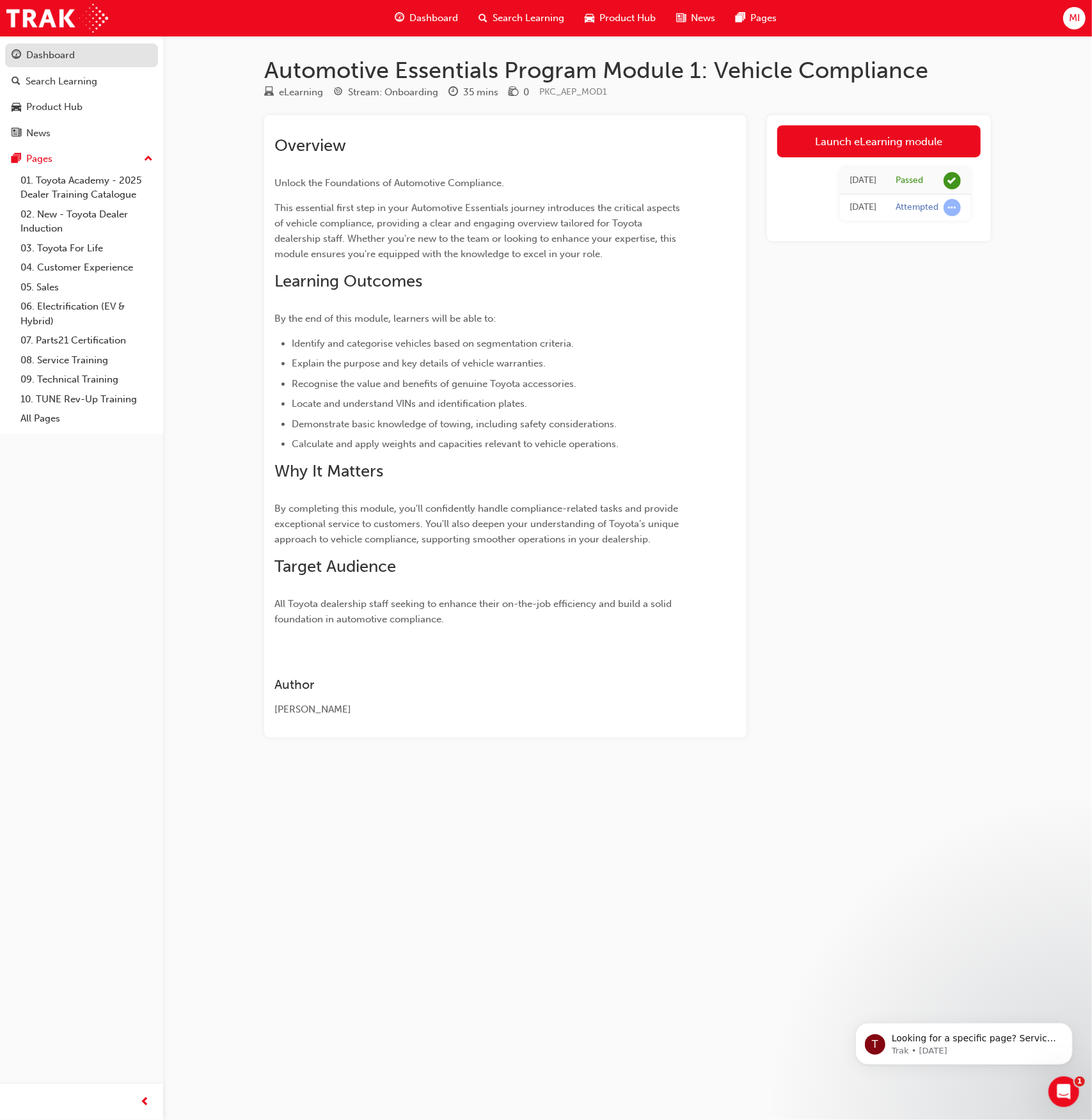
click at [69, 56] on div "Dashboard" at bounding box center [50, 55] width 48 height 15
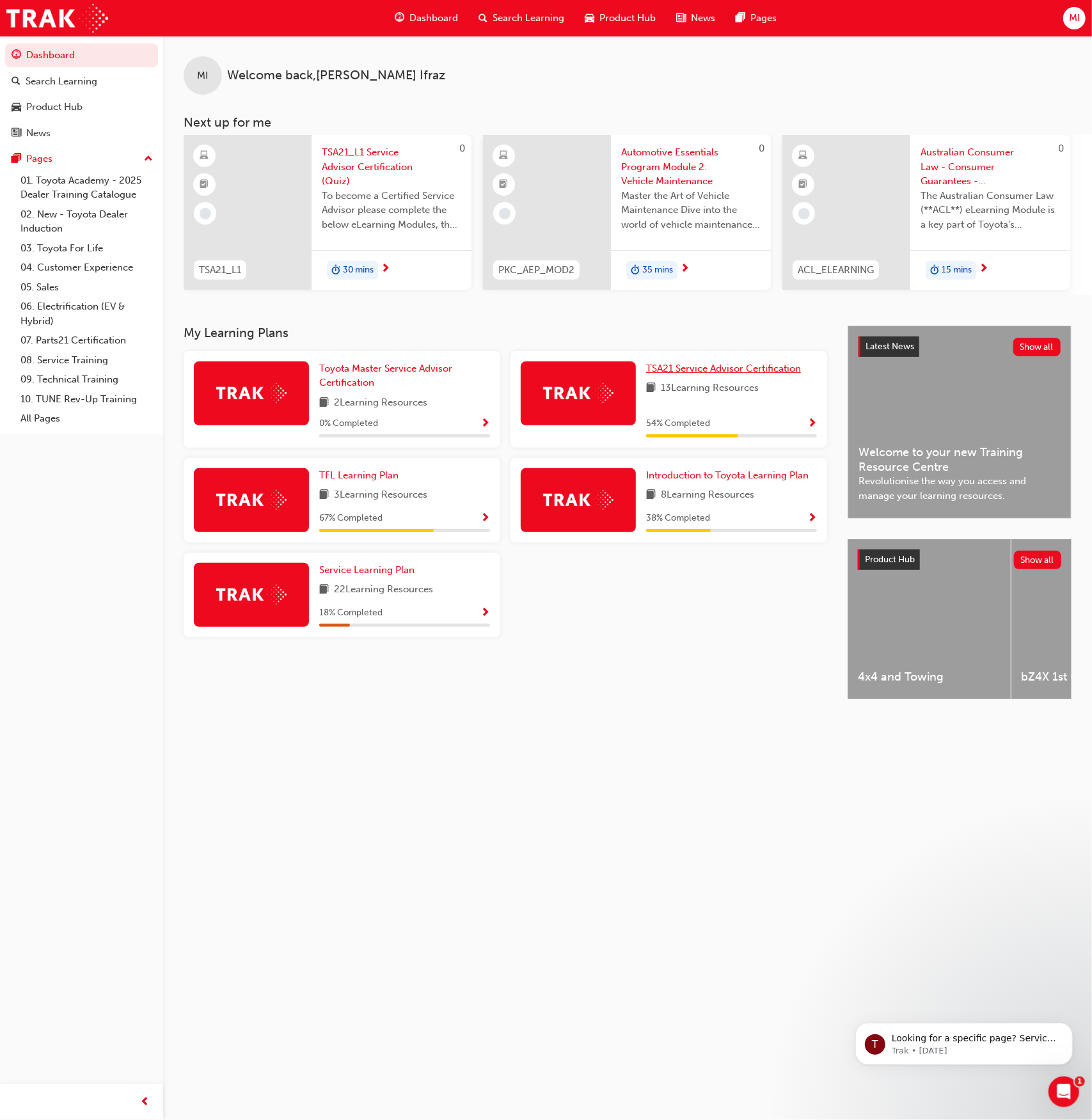
click at [722, 373] on span "TSA21 Service Advisor Certification" at bounding box center [724, 368] width 155 height 11
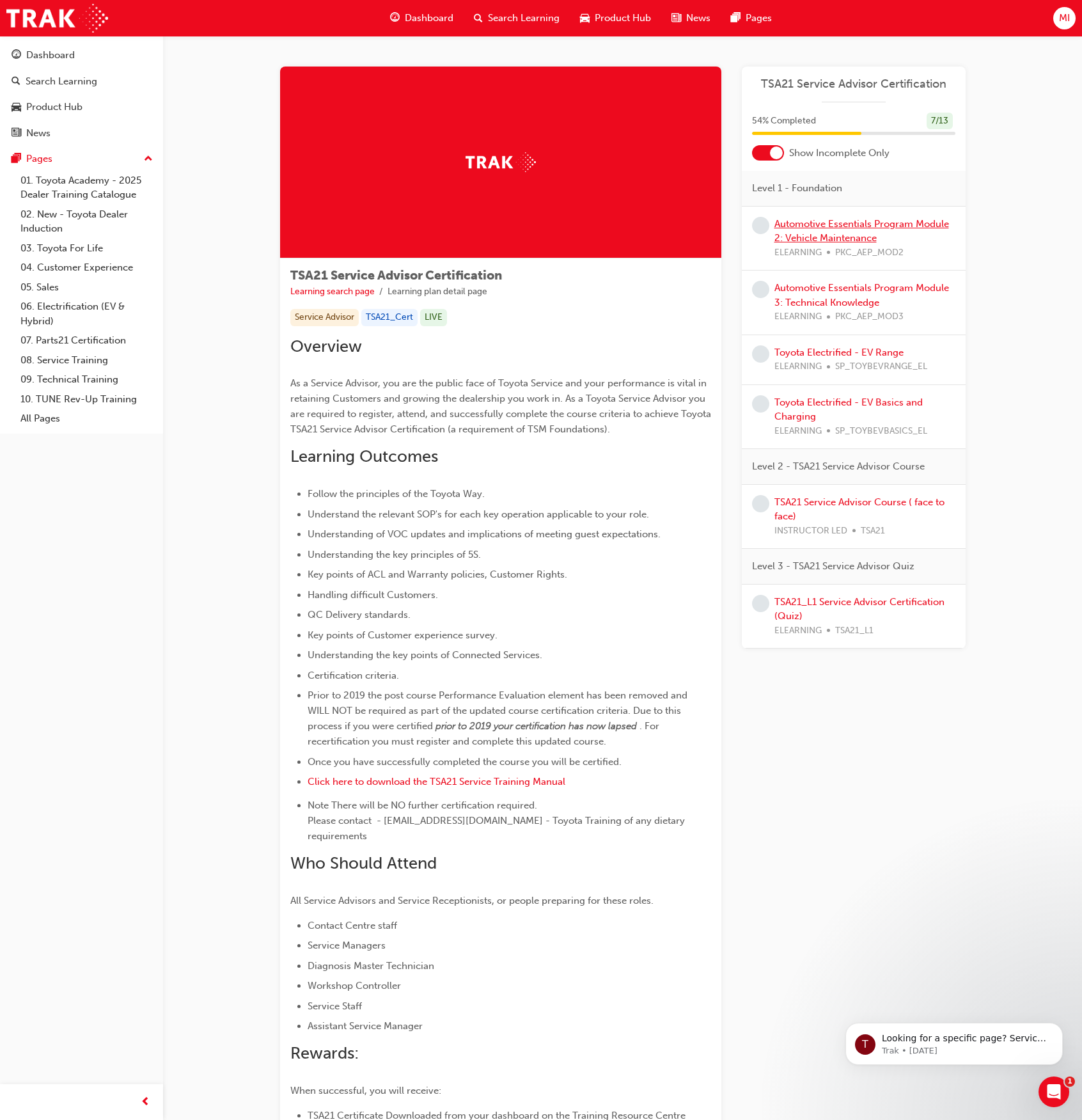
click at [861, 233] on link "Automotive Essentials Program Module 2: Vehicle Maintenance" at bounding box center [862, 231] width 175 height 26
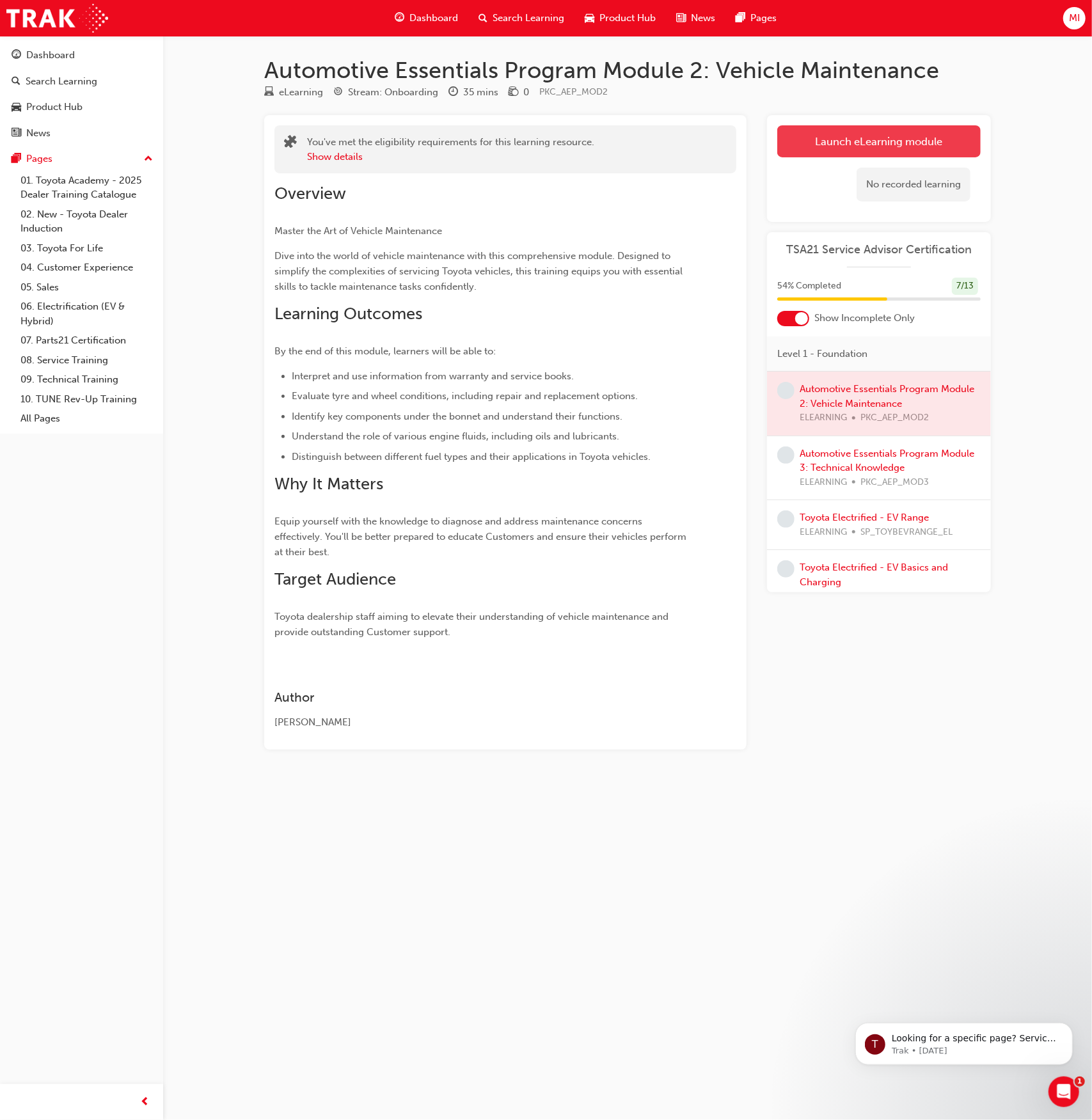
click at [887, 141] on link "Launch eLearning module" at bounding box center [879, 141] width 203 height 32
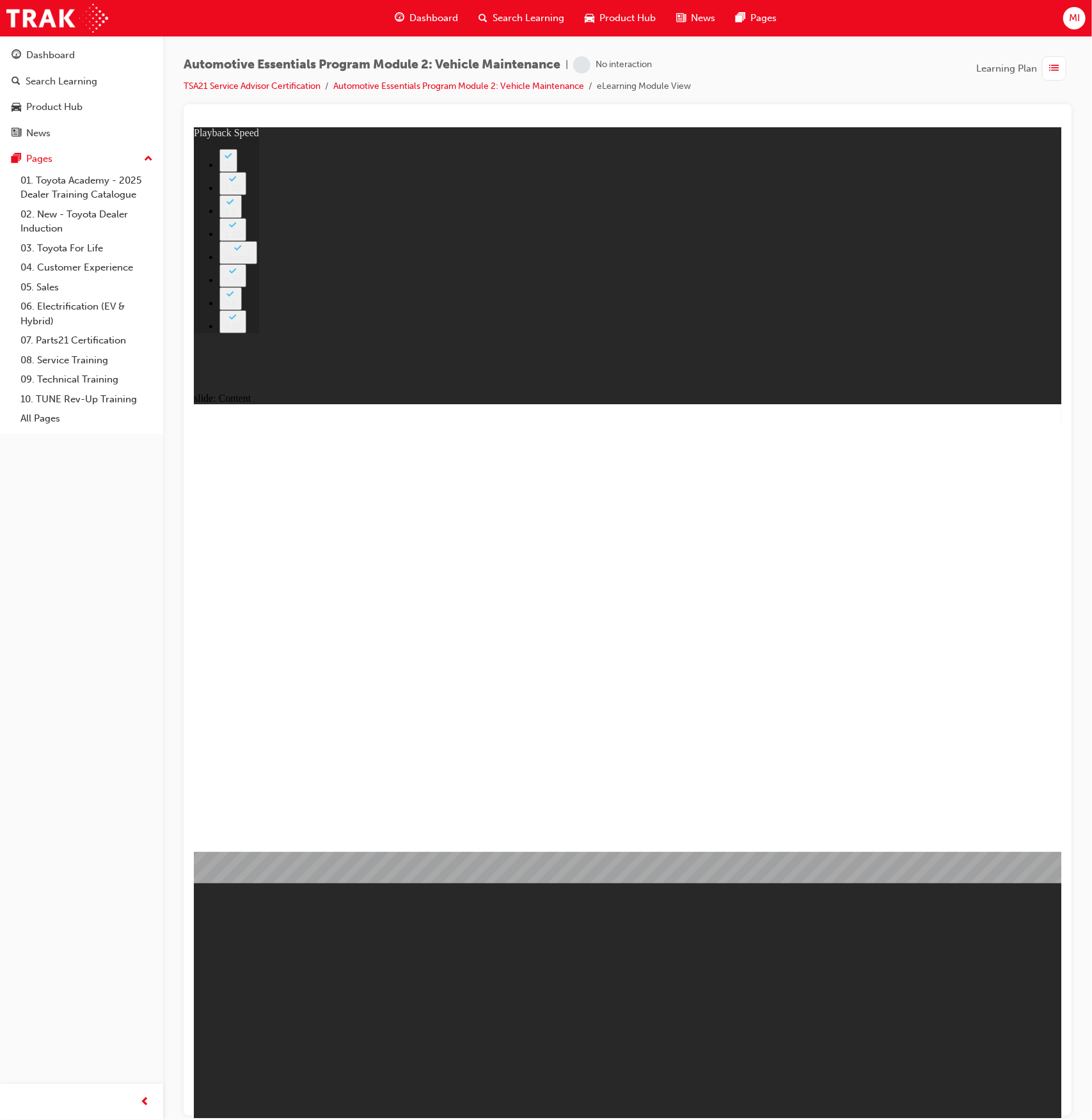
type input "33"
type input "35"
type input "33"
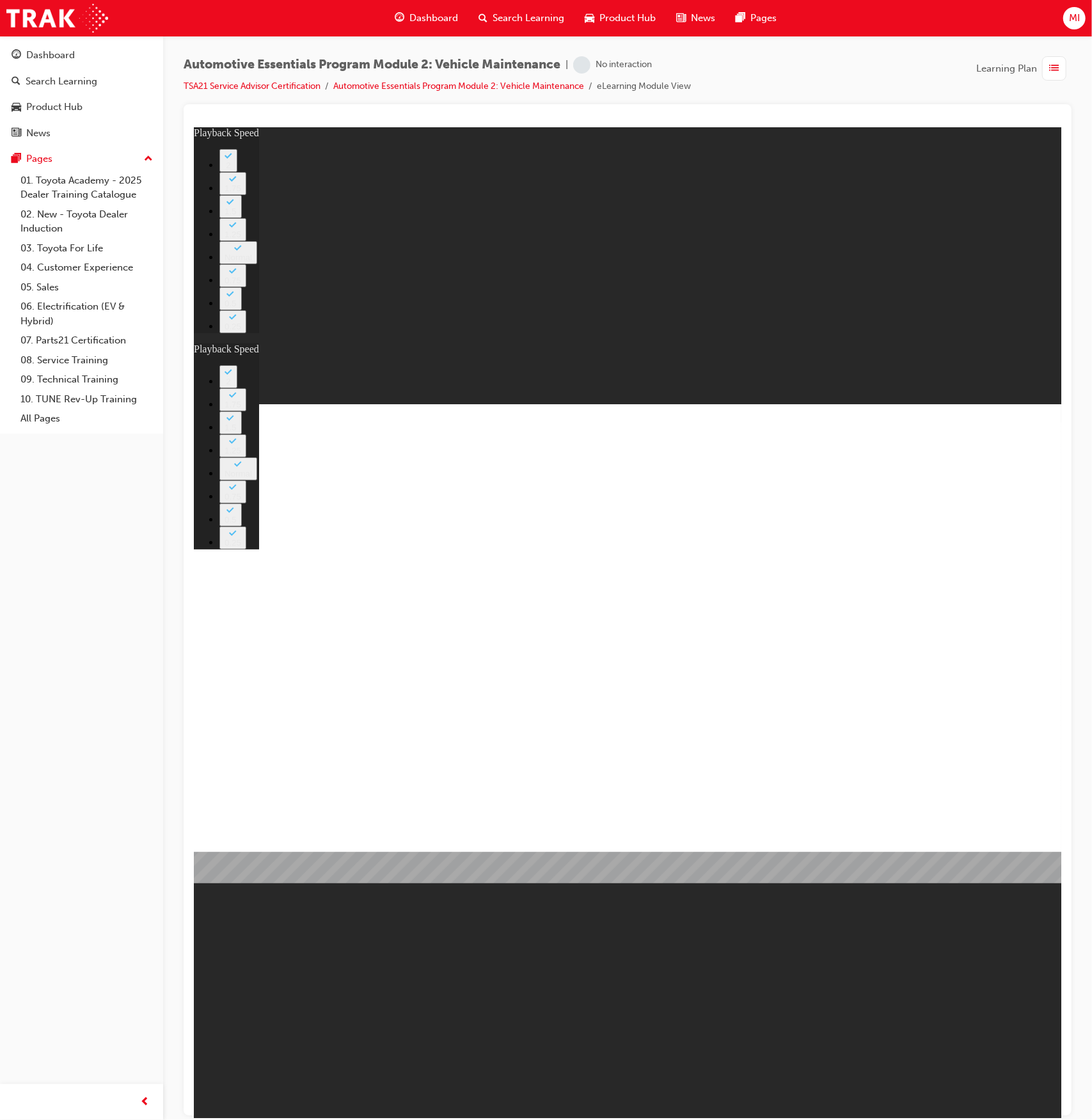
type input "35"
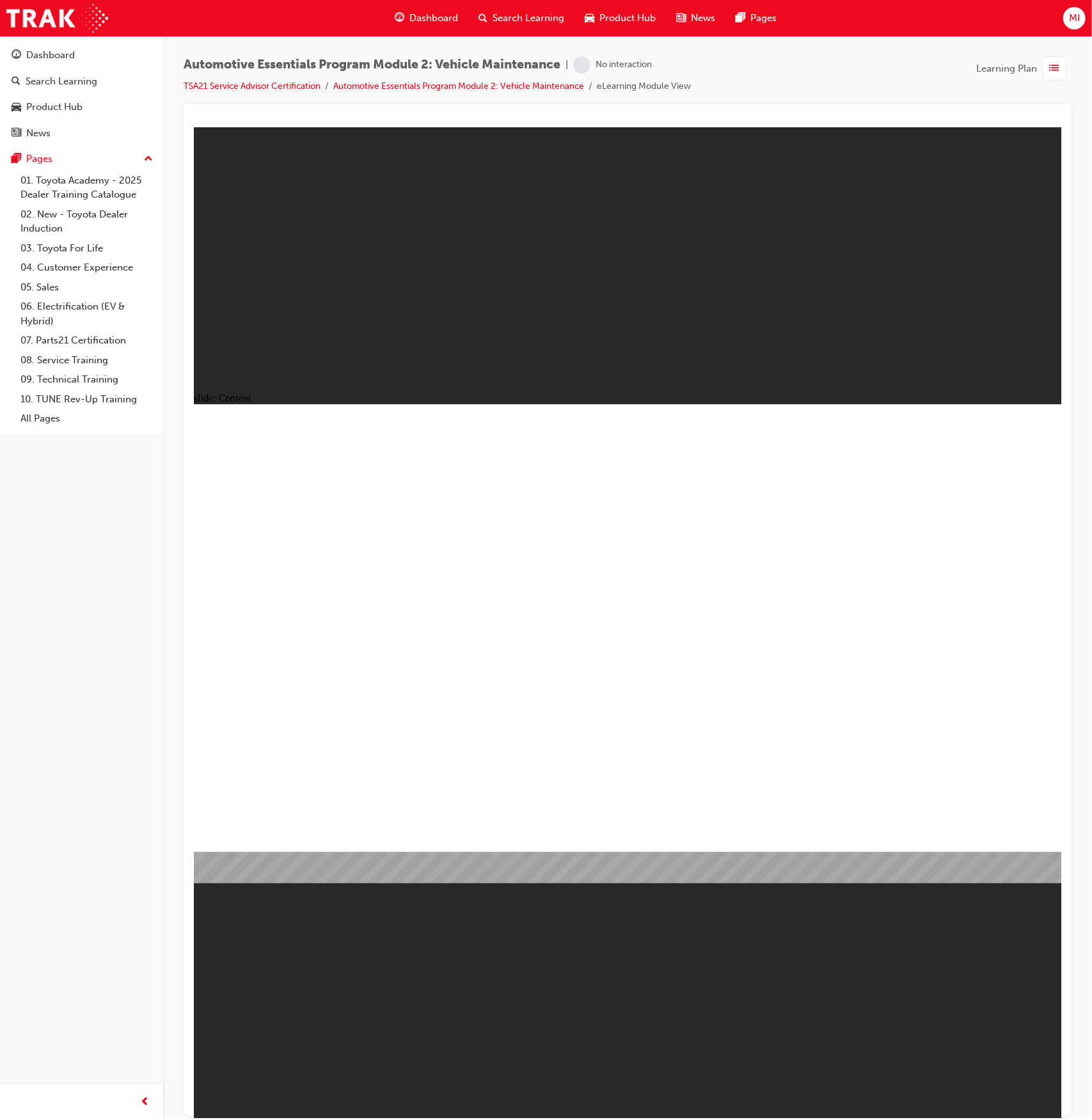
type input "8"
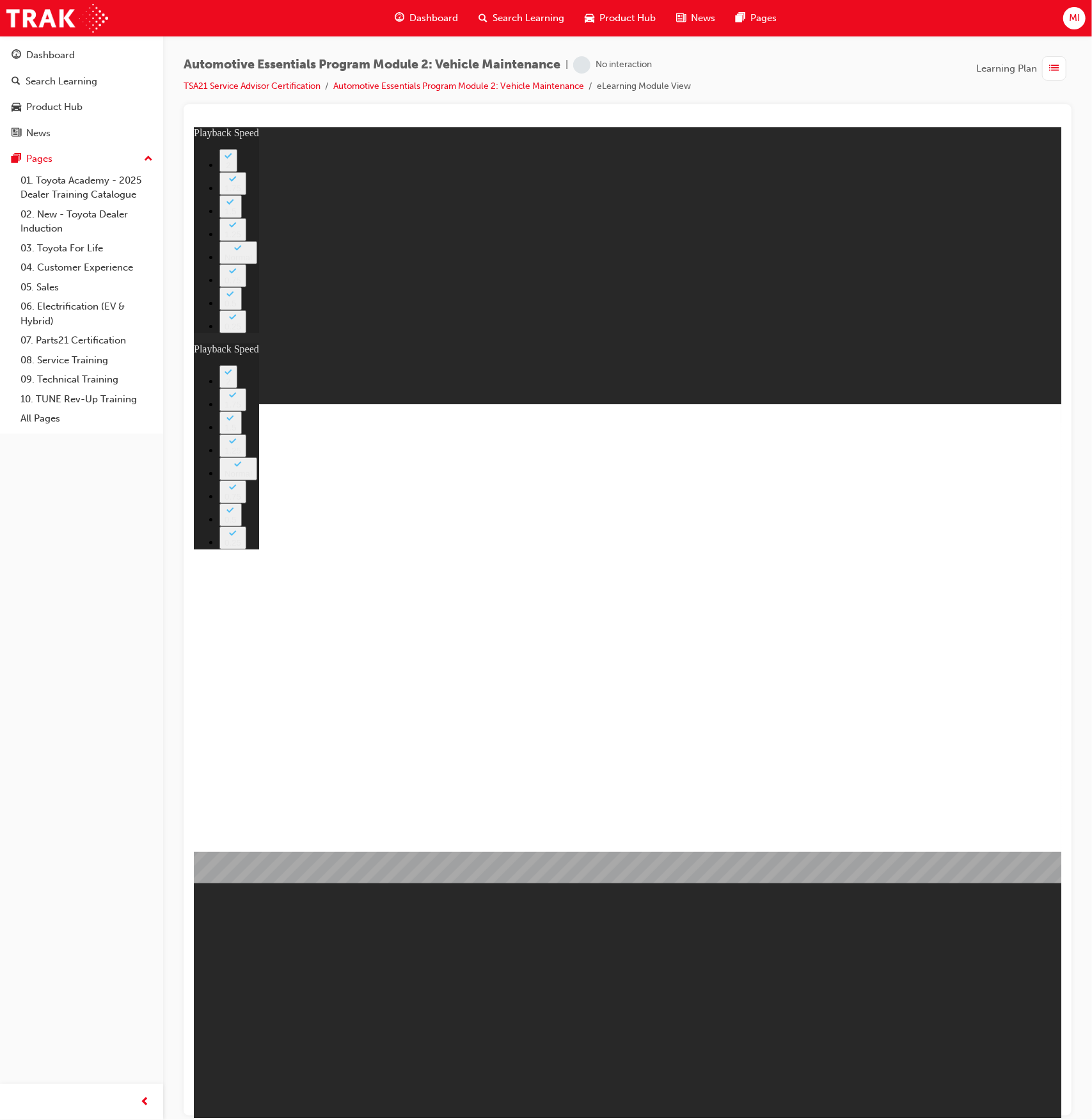
type input "27"
type input "8"
type input "27"
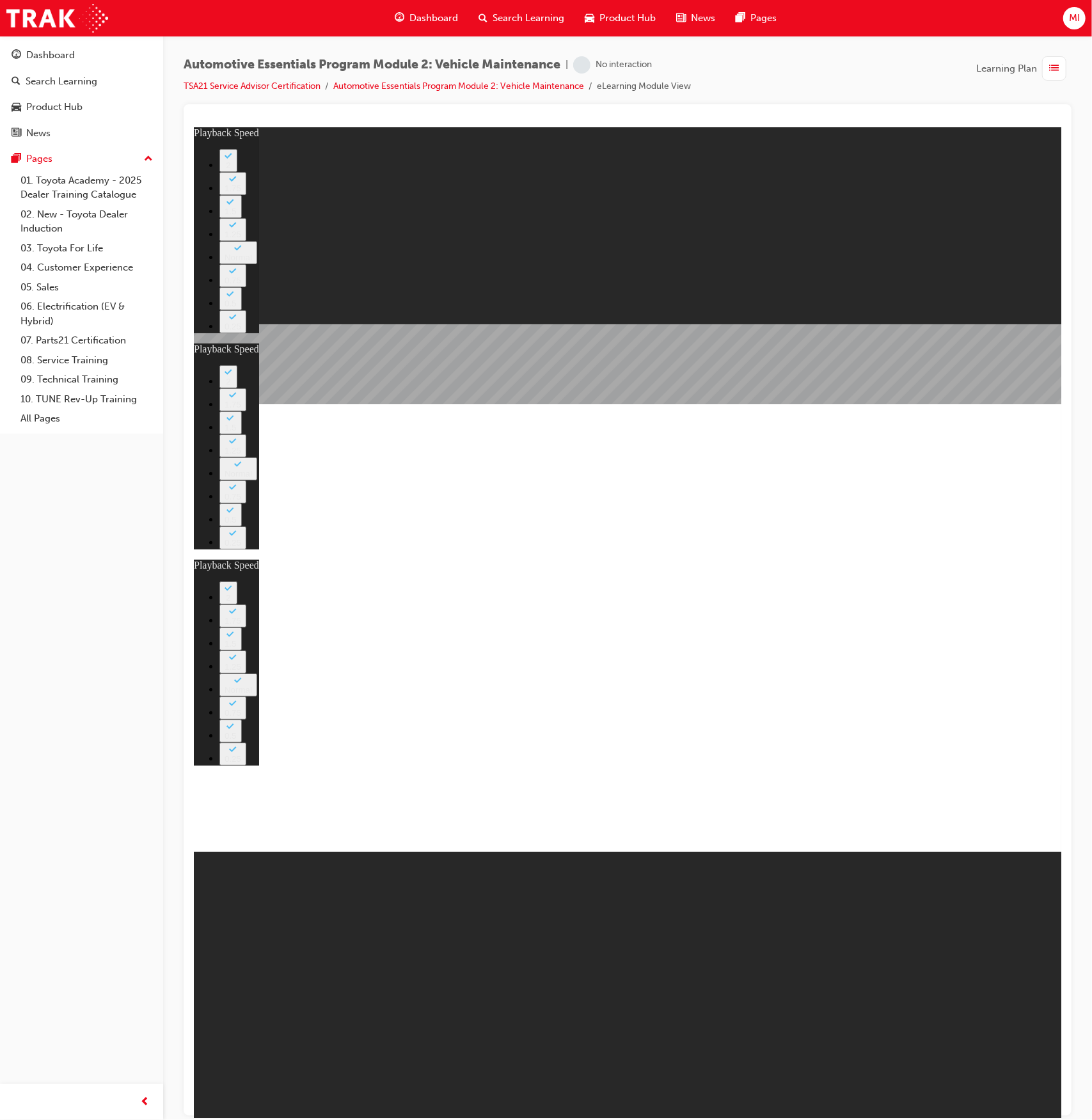
type input "12"
type input "8"
type input "27"
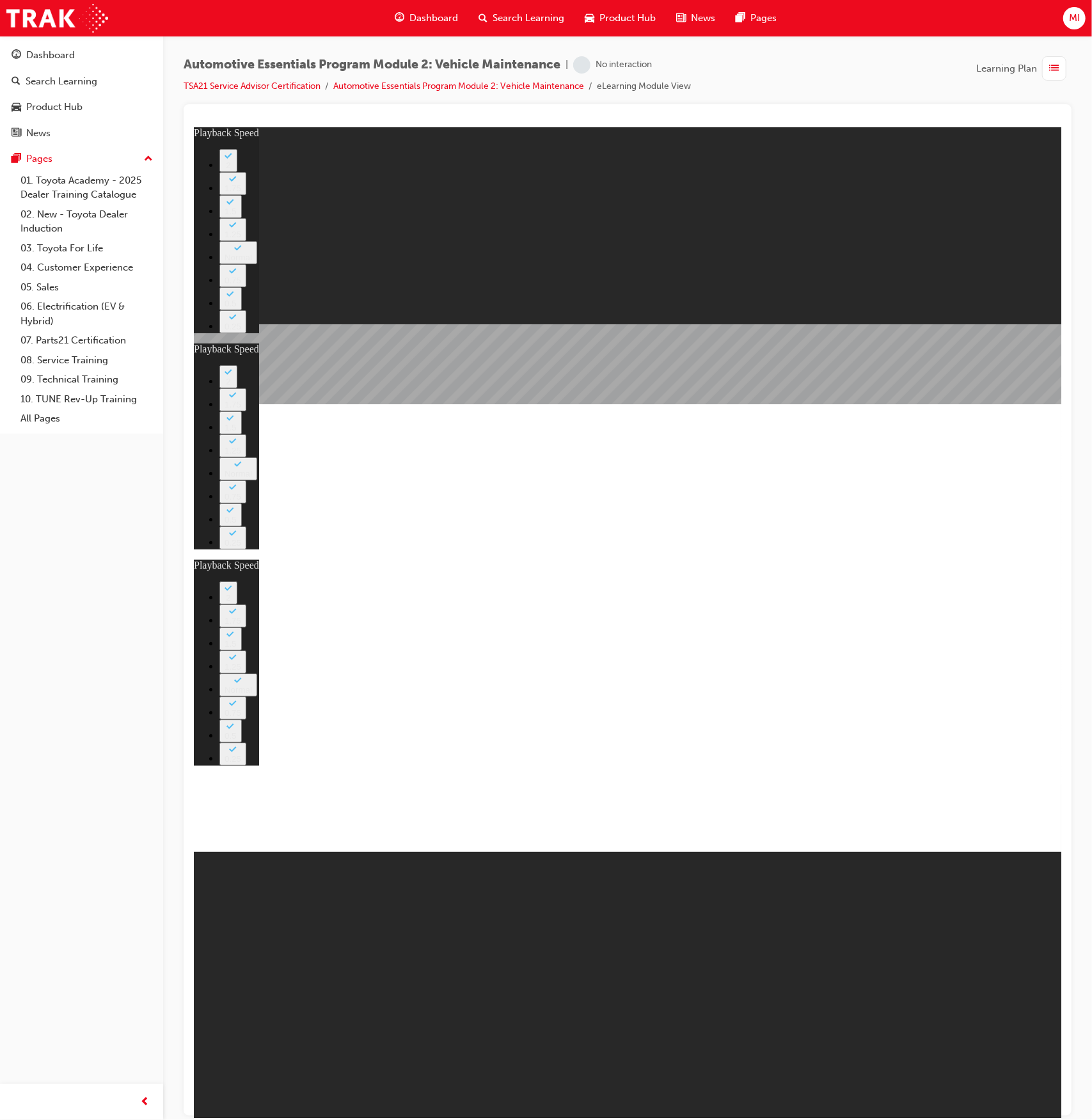
type input "12"
type input "56"
type input "8"
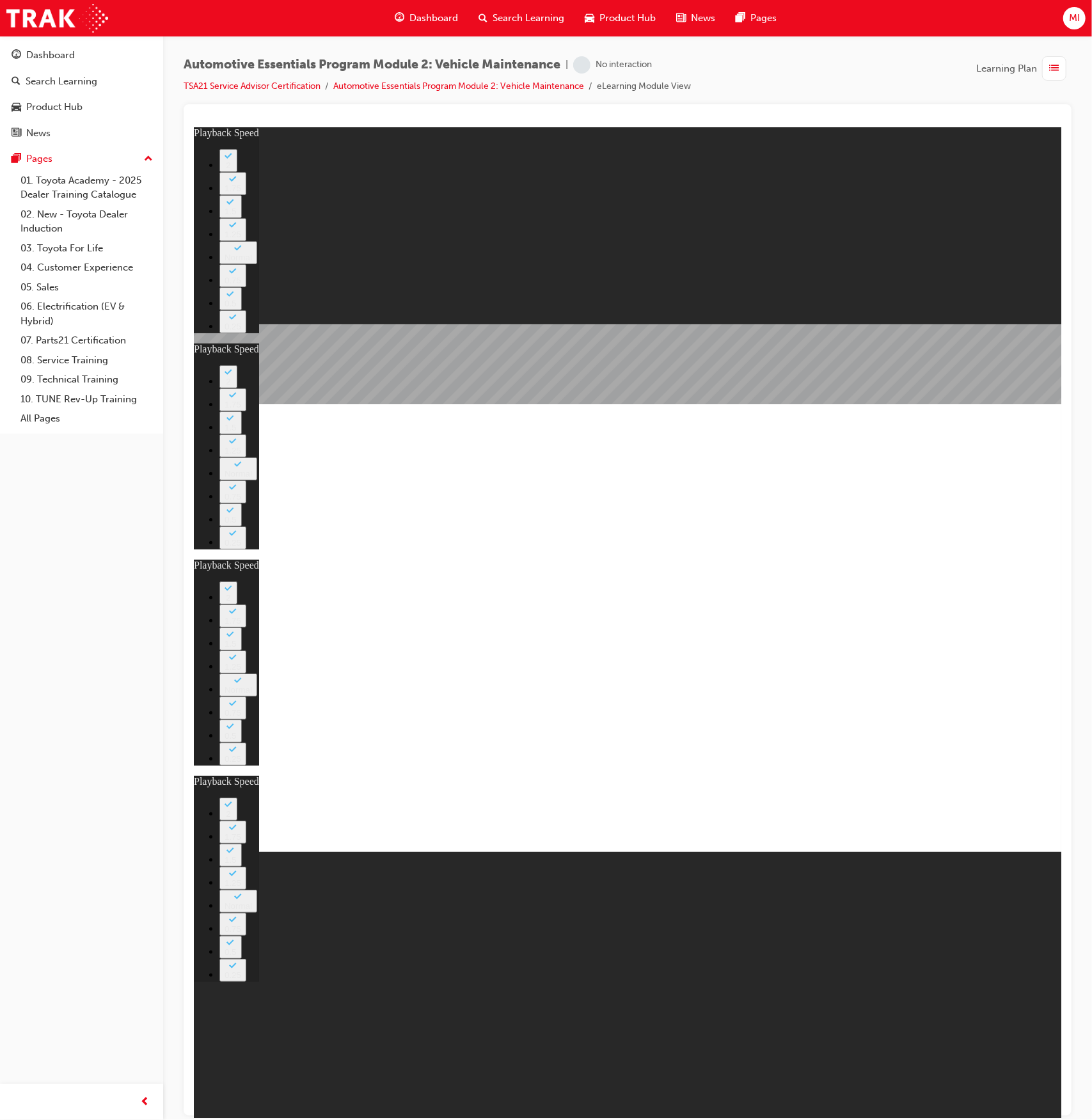
type input "27"
type input "12"
type input "13"
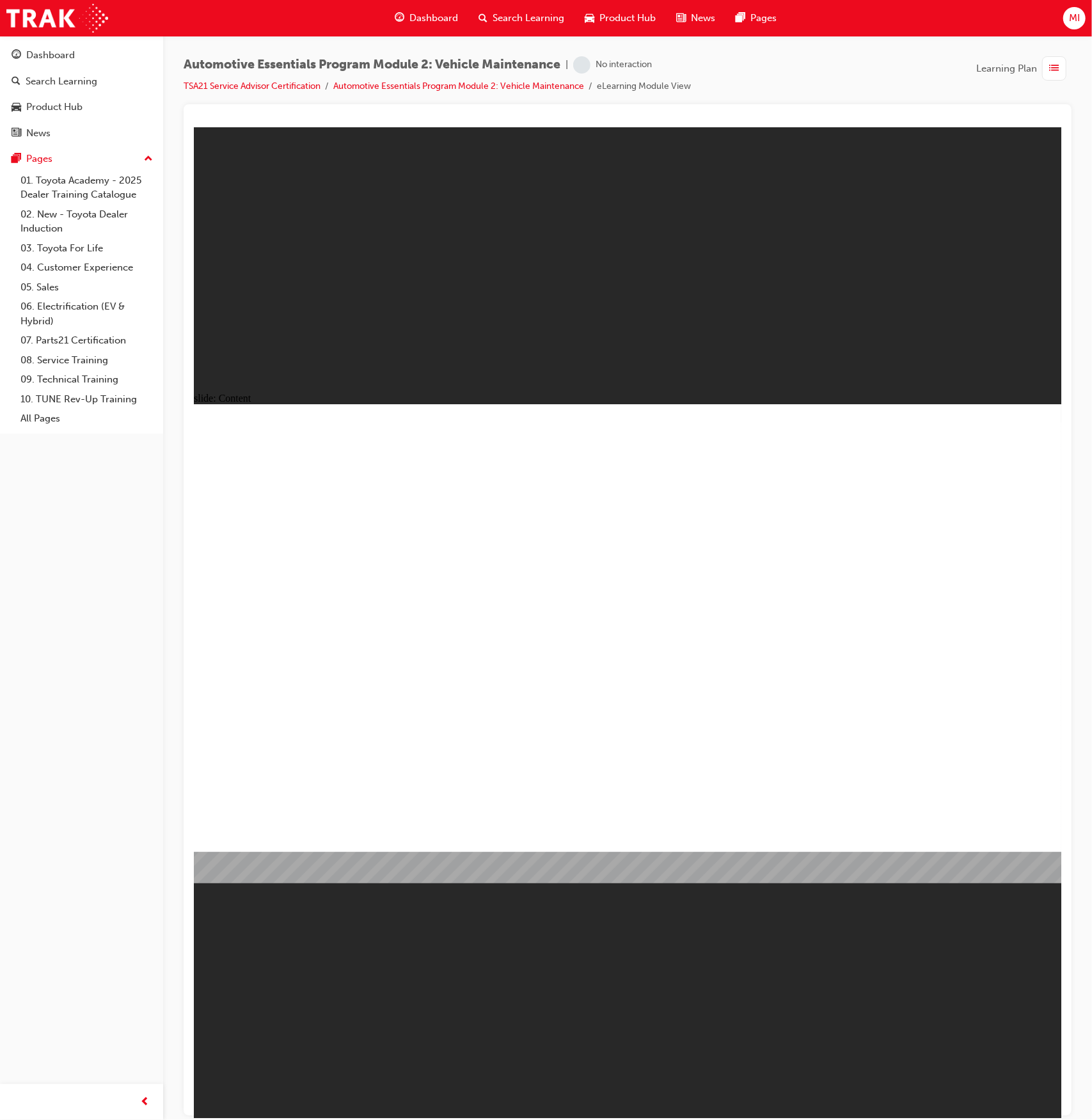
radio input "true"
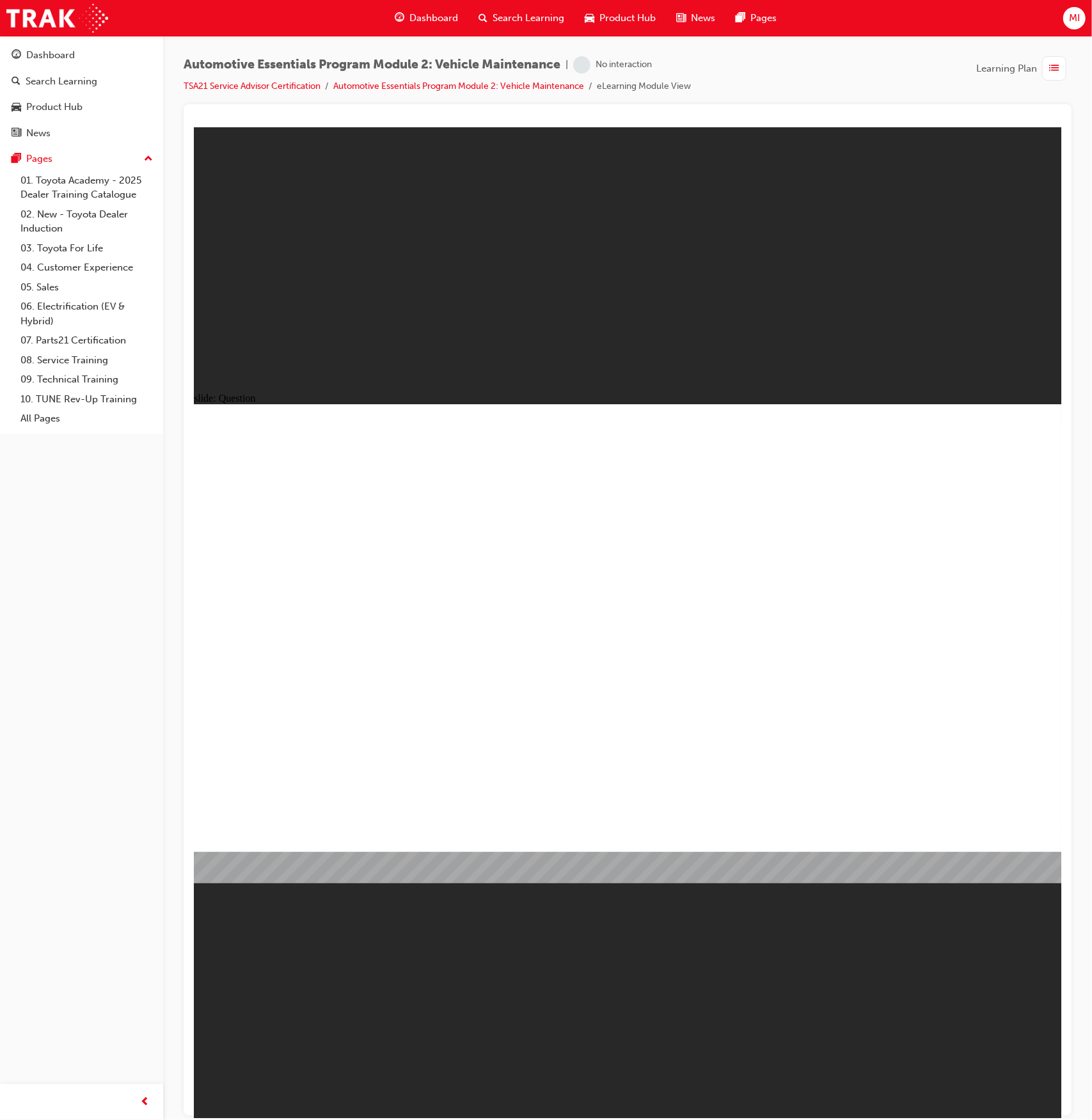
radio input "true"
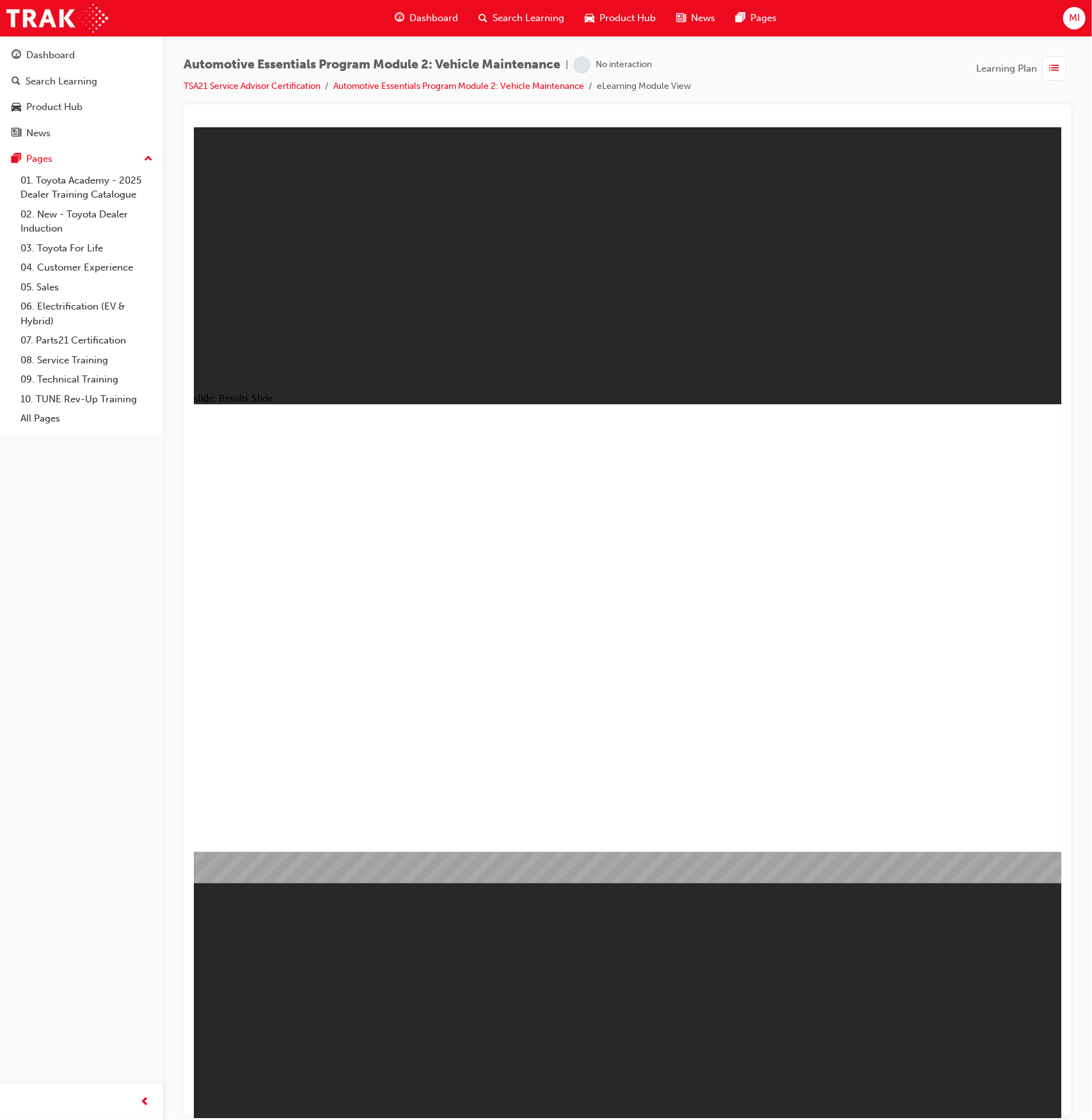
radio input "true"
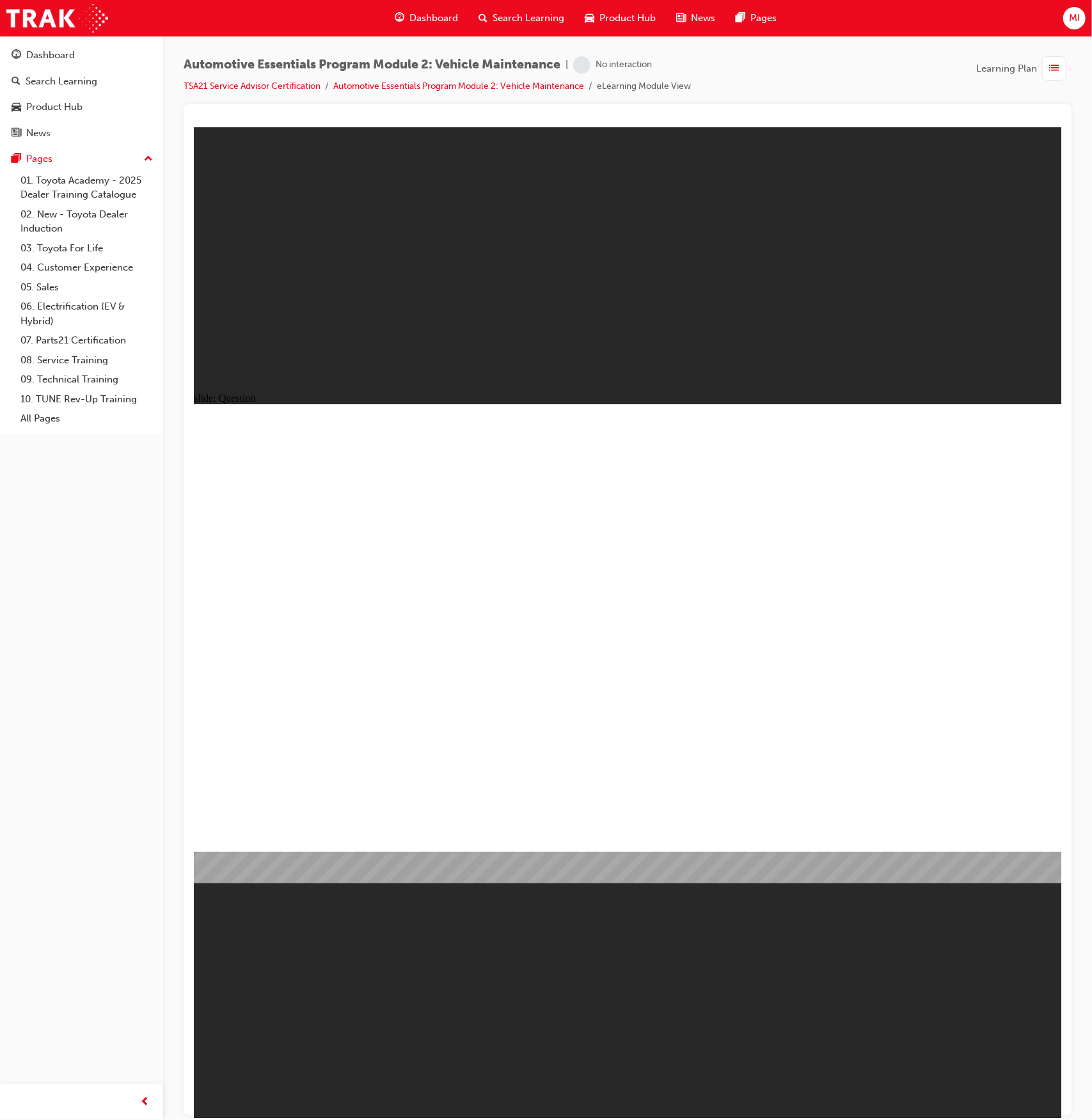
radio input "true"
drag, startPoint x: 985, startPoint y: 807, endPoint x: 990, endPoint y: 823, distance: 16.8
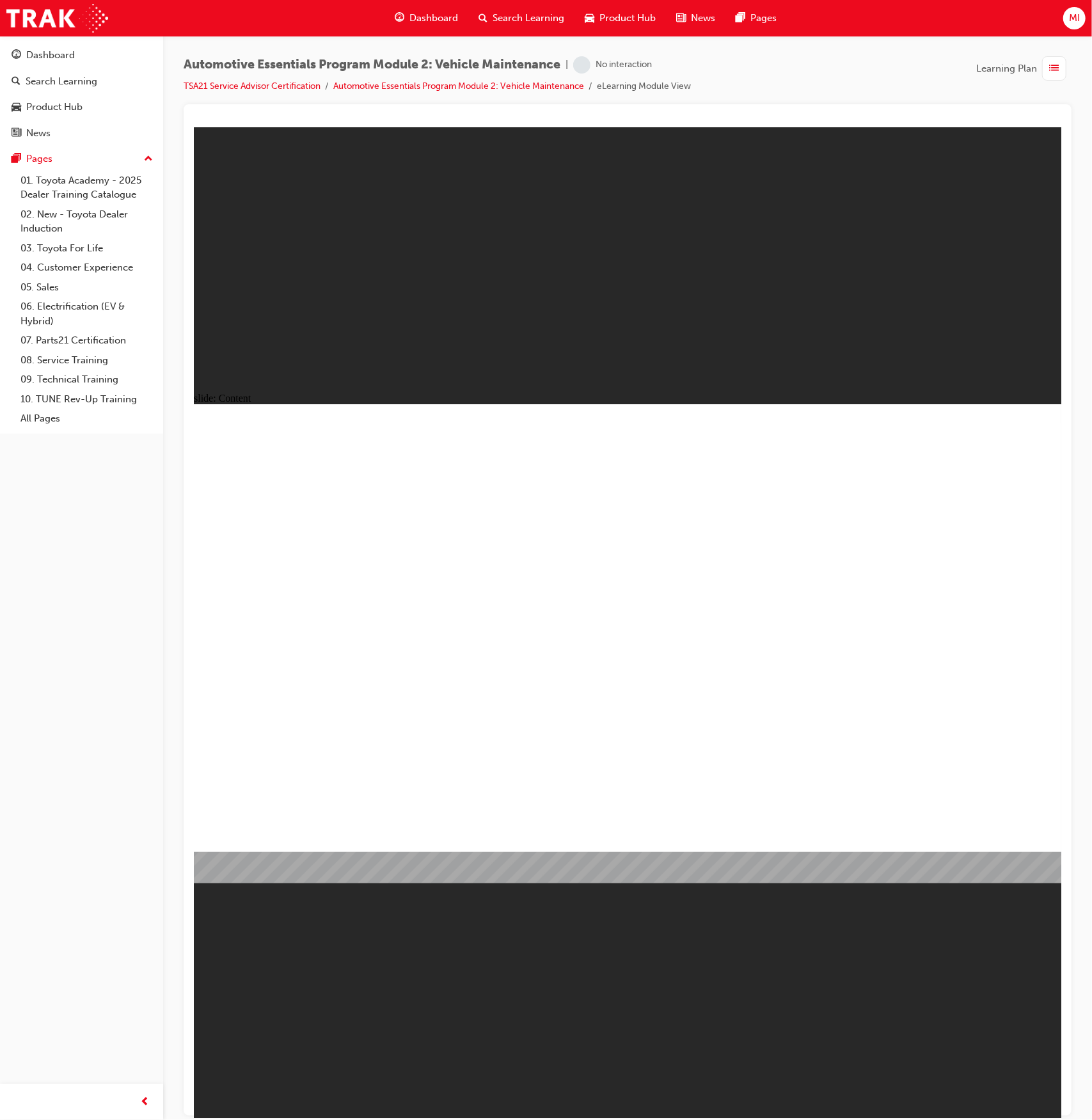
radio input "true"
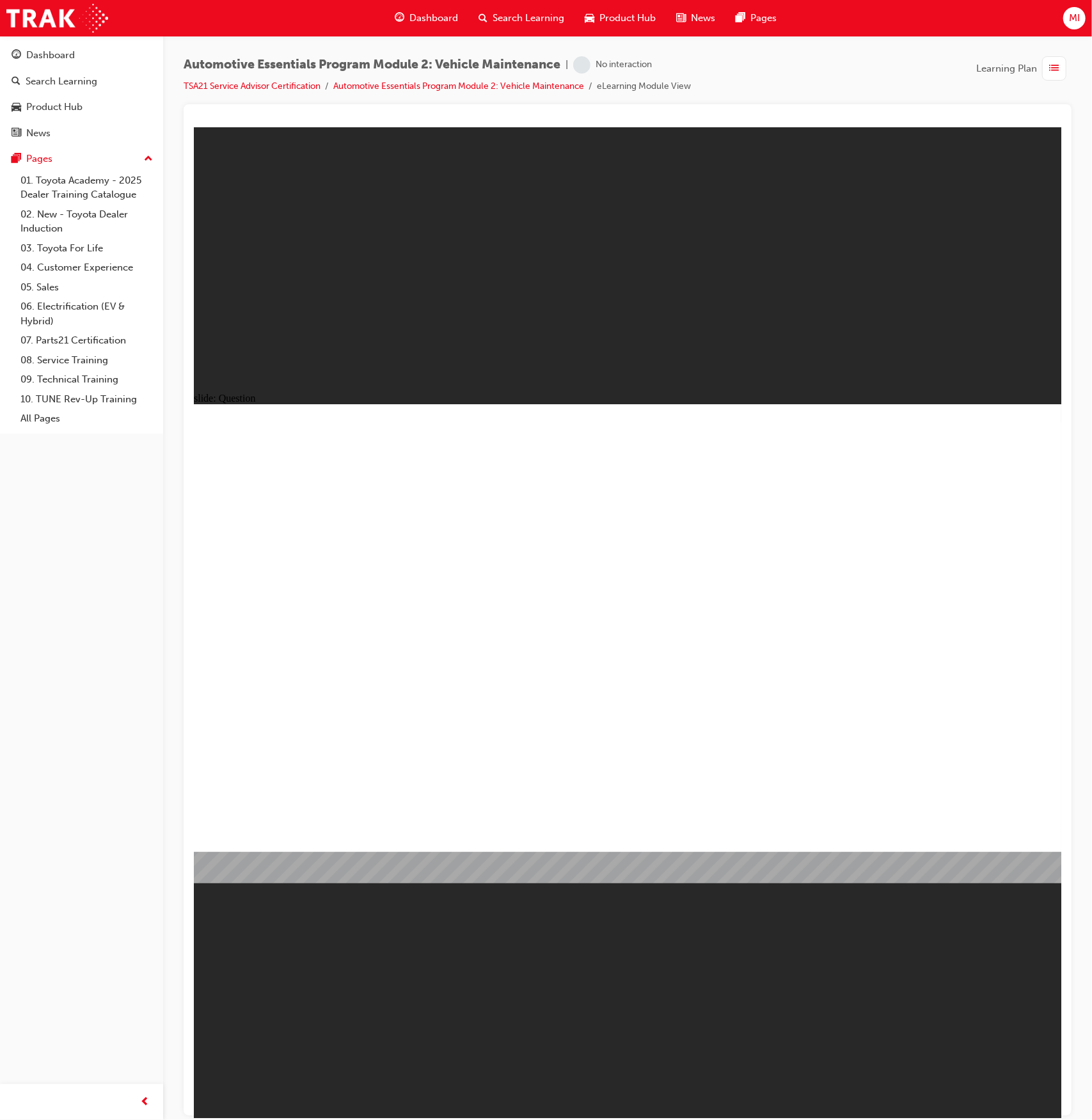
radio input "true"
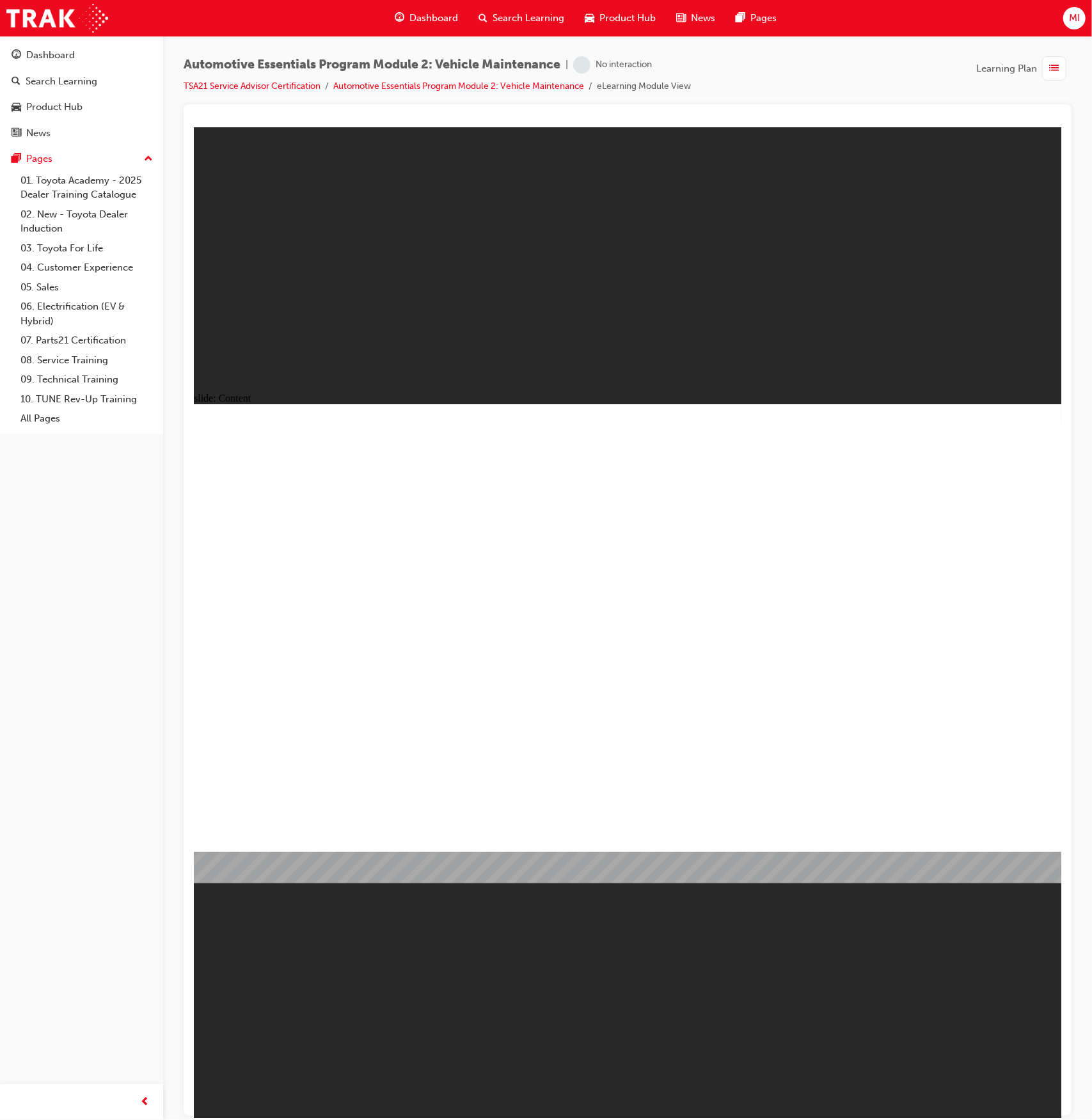
drag, startPoint x: 1019, startPoint y: 430, endPoint x: 1031, endPoint y: 437, distance: 13.9
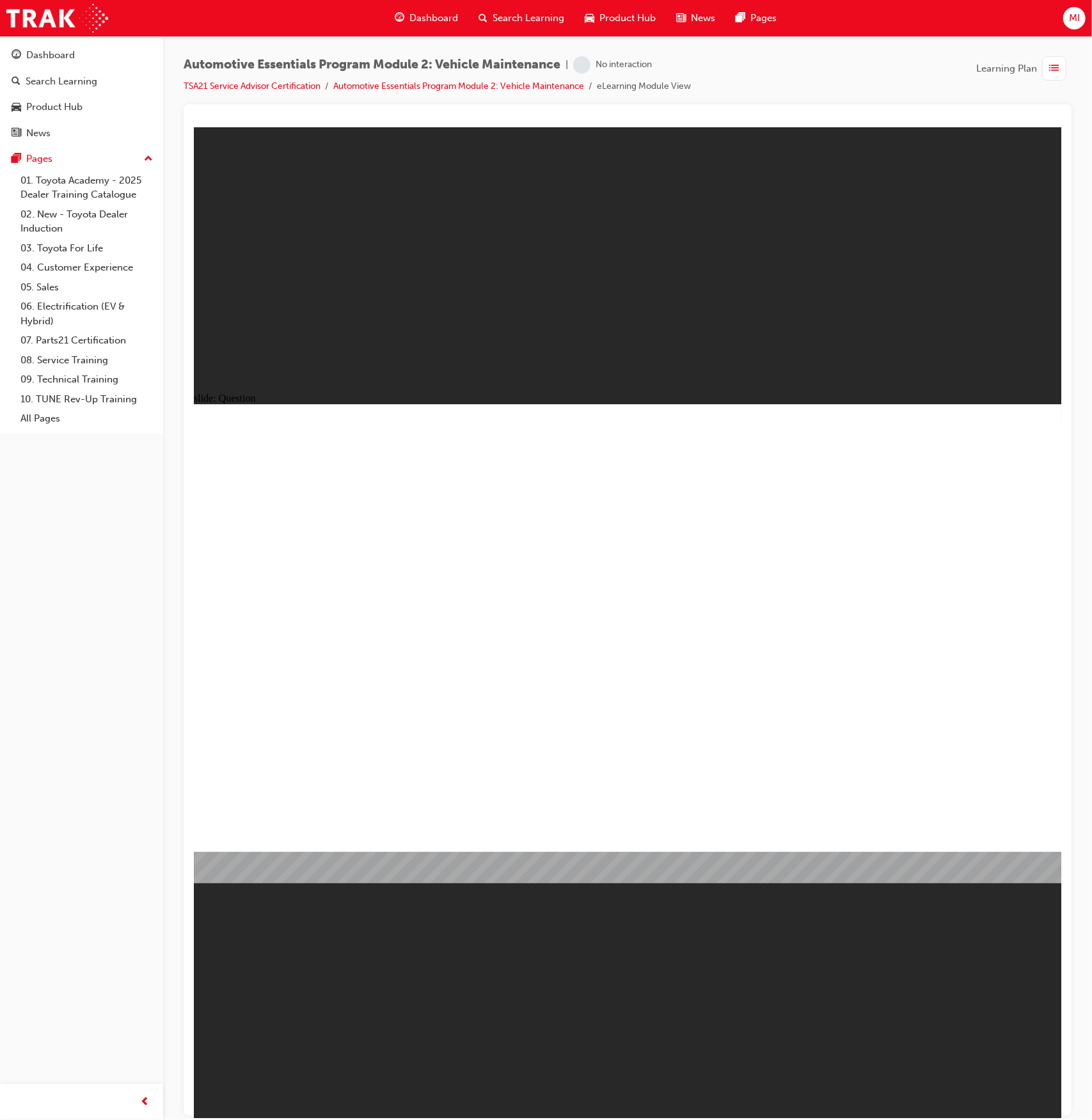
radio input "true"
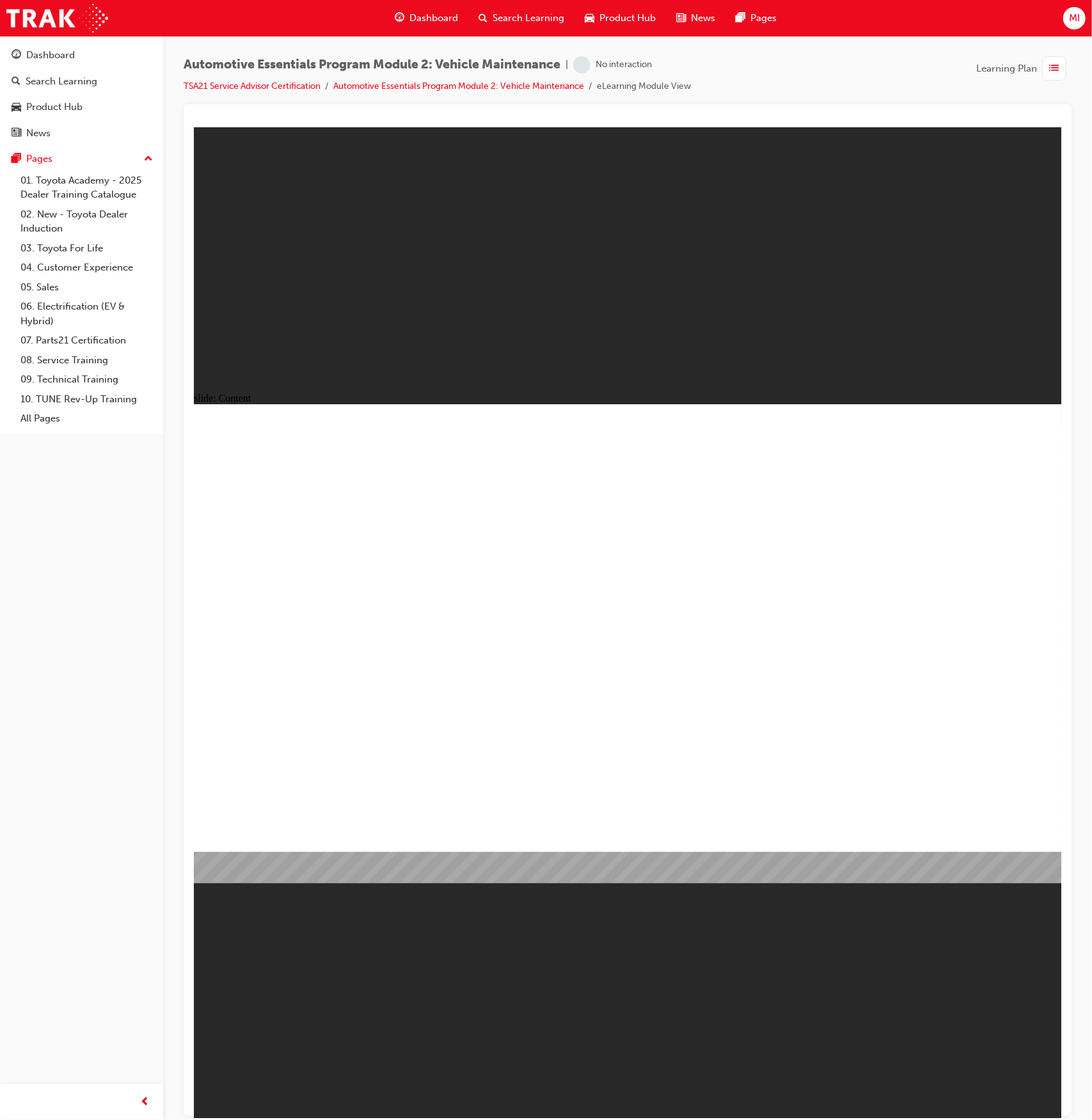
drag, startPoint x: 975, startPoint y: 806, endPoint x: 978, endPoint y: 814, distance: 8.5
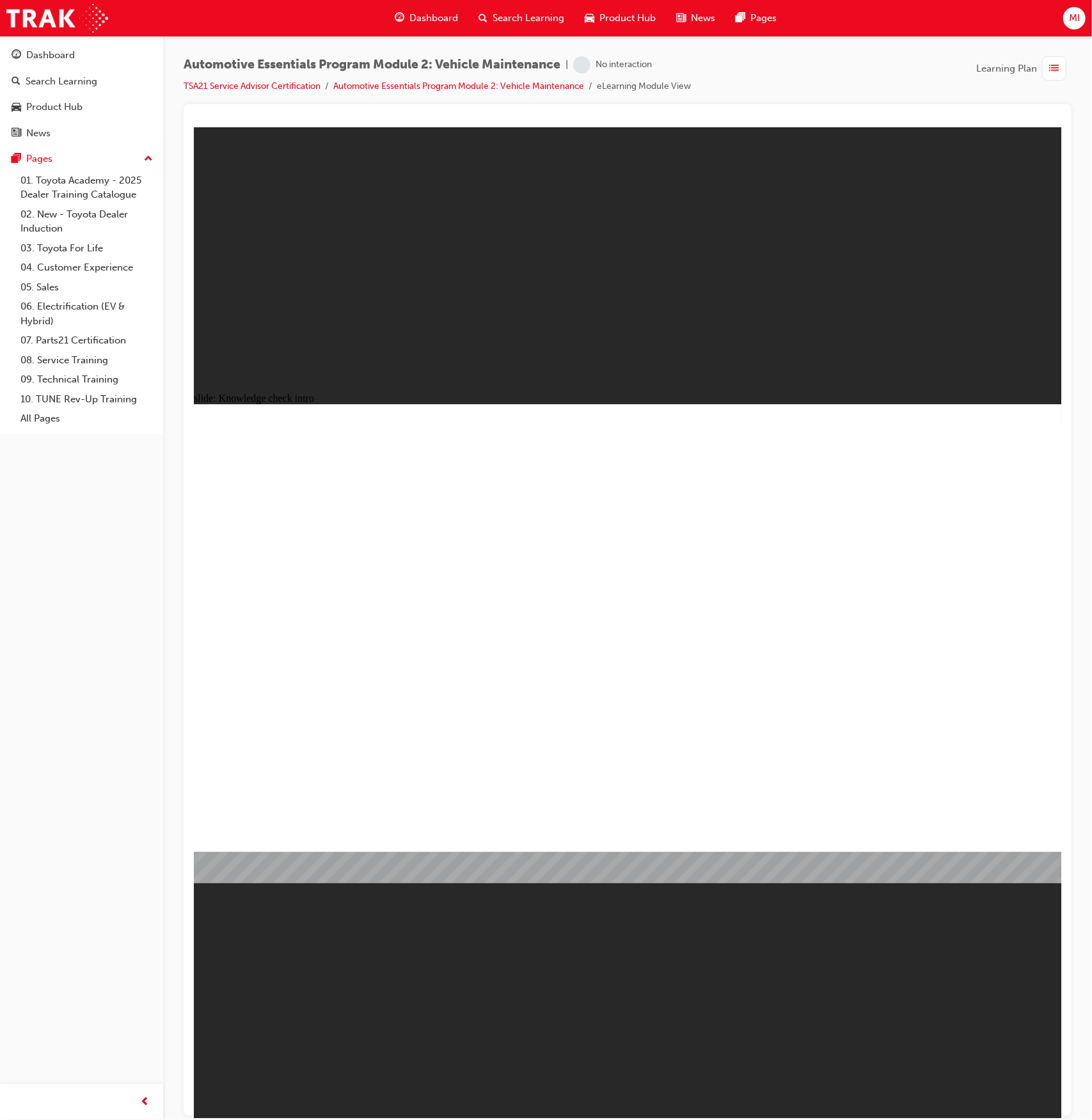
radio input "true"
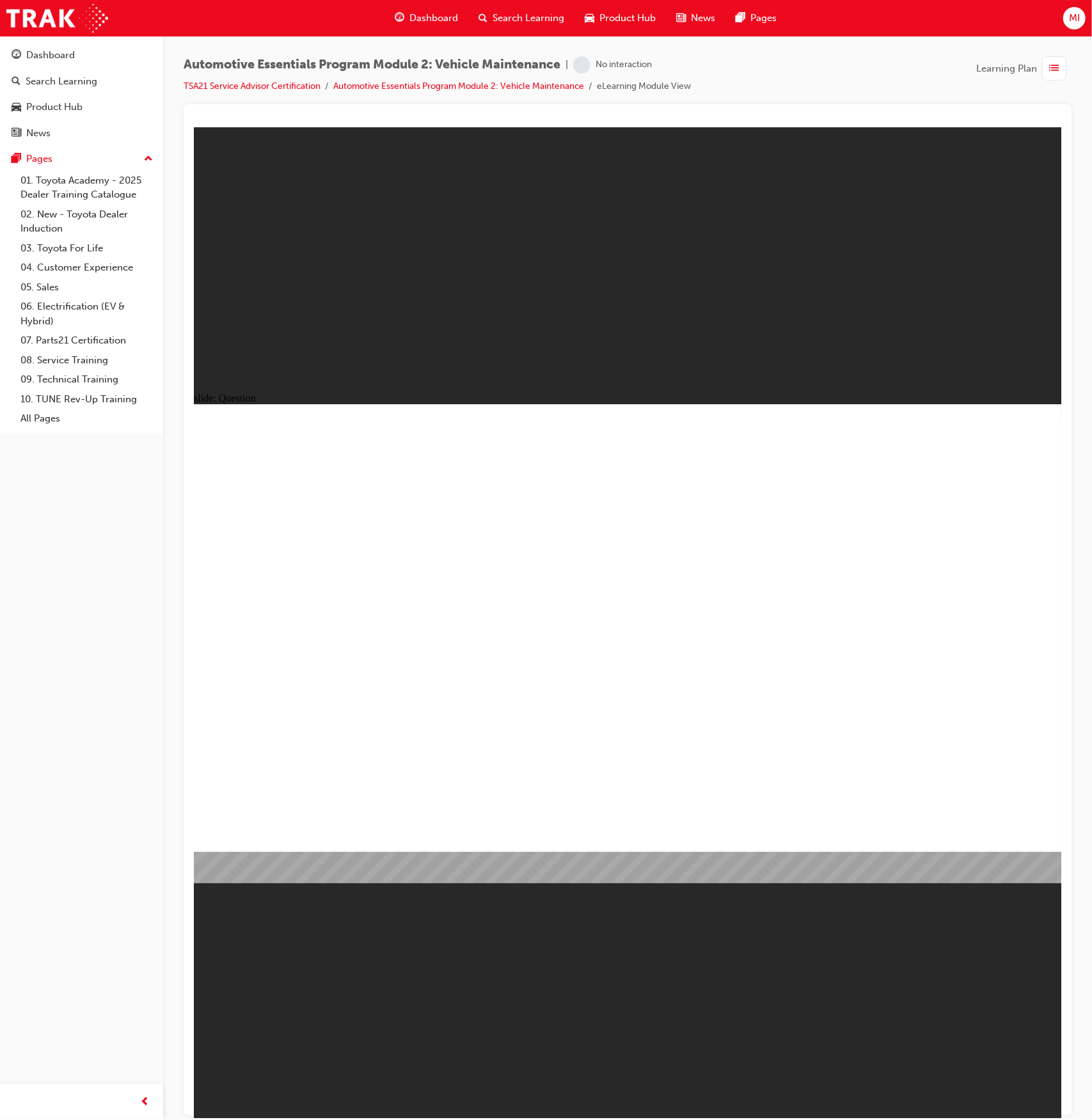
radio input "true"
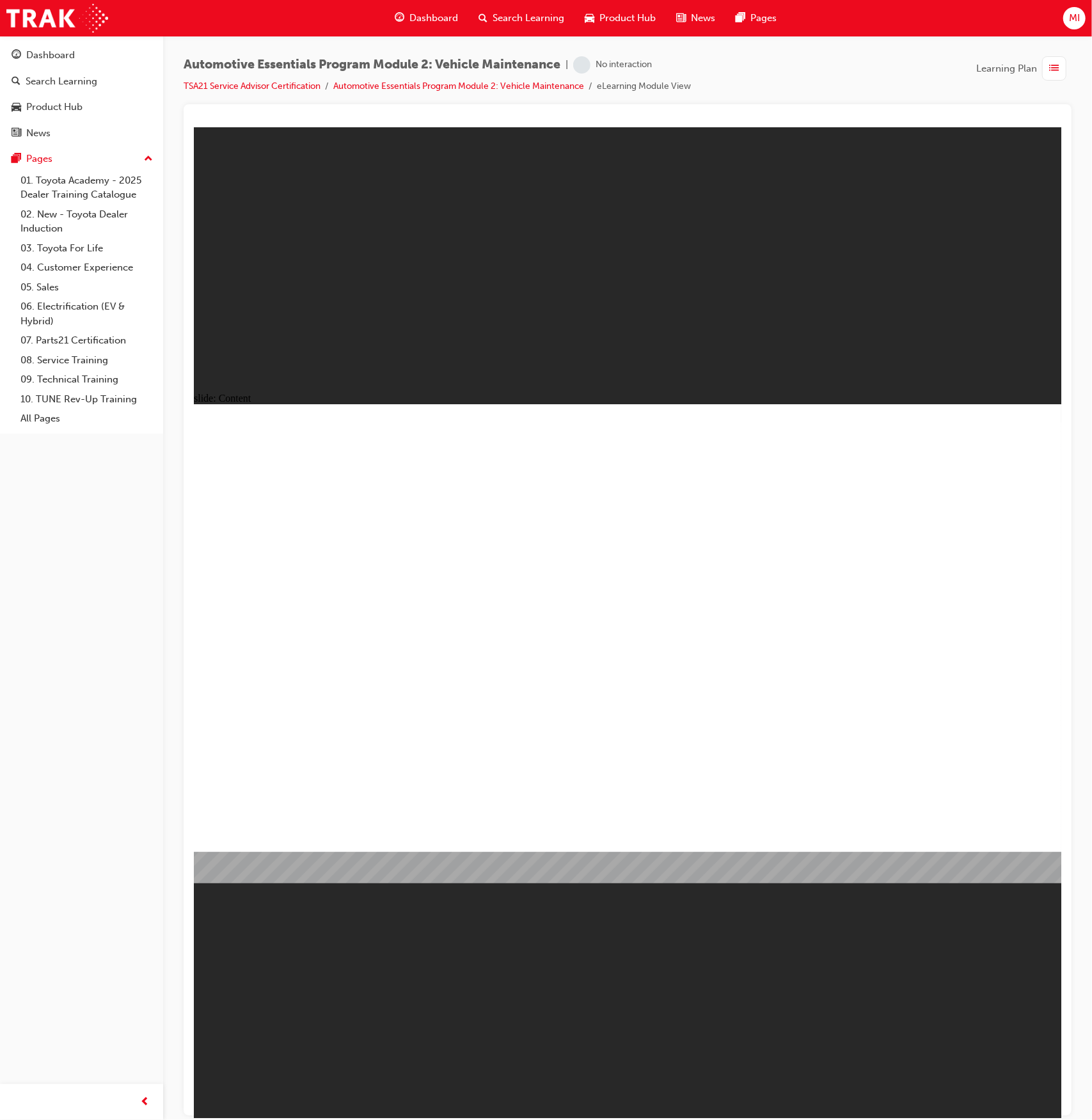
radio input "true"
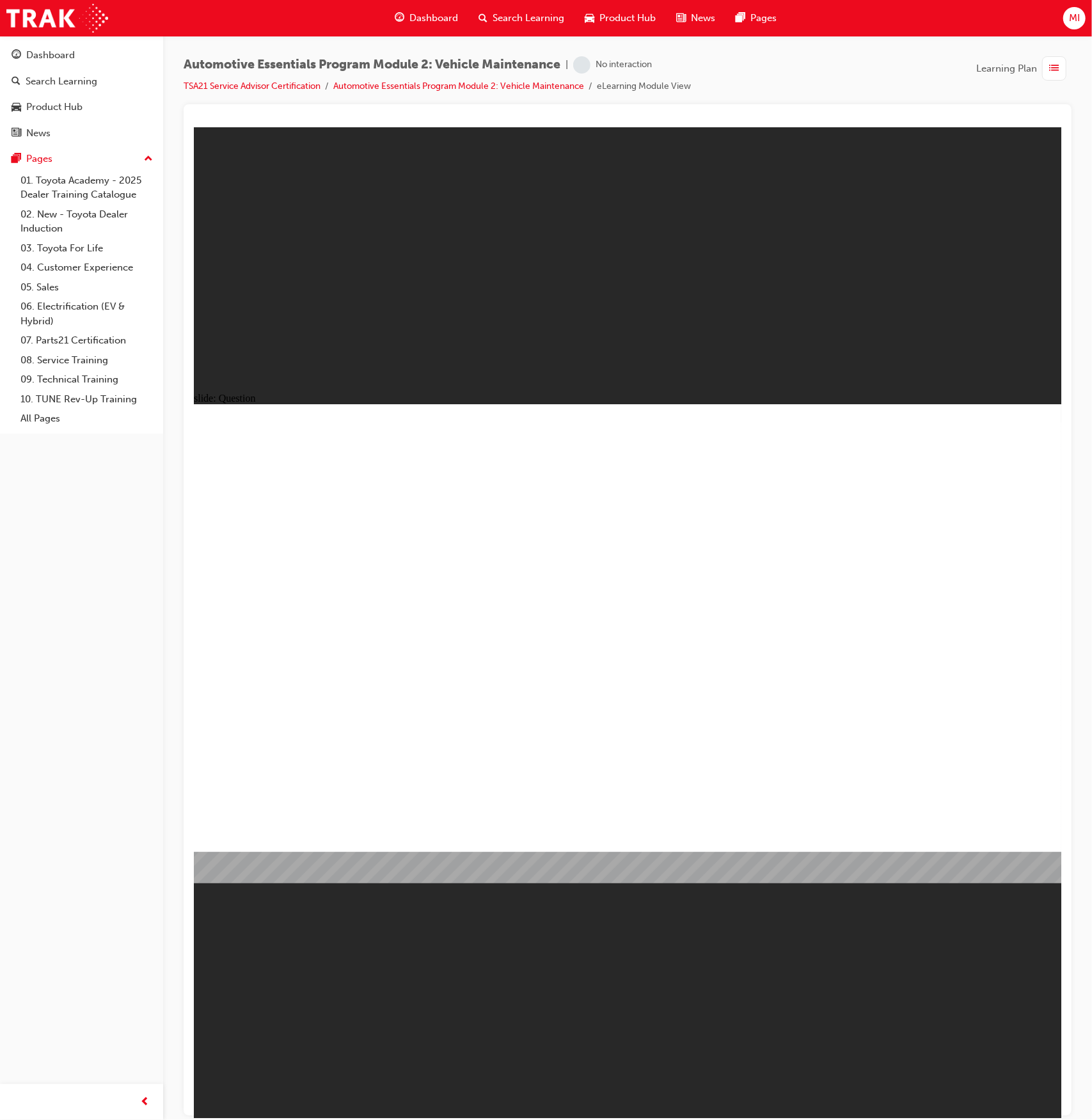
radio input "true"
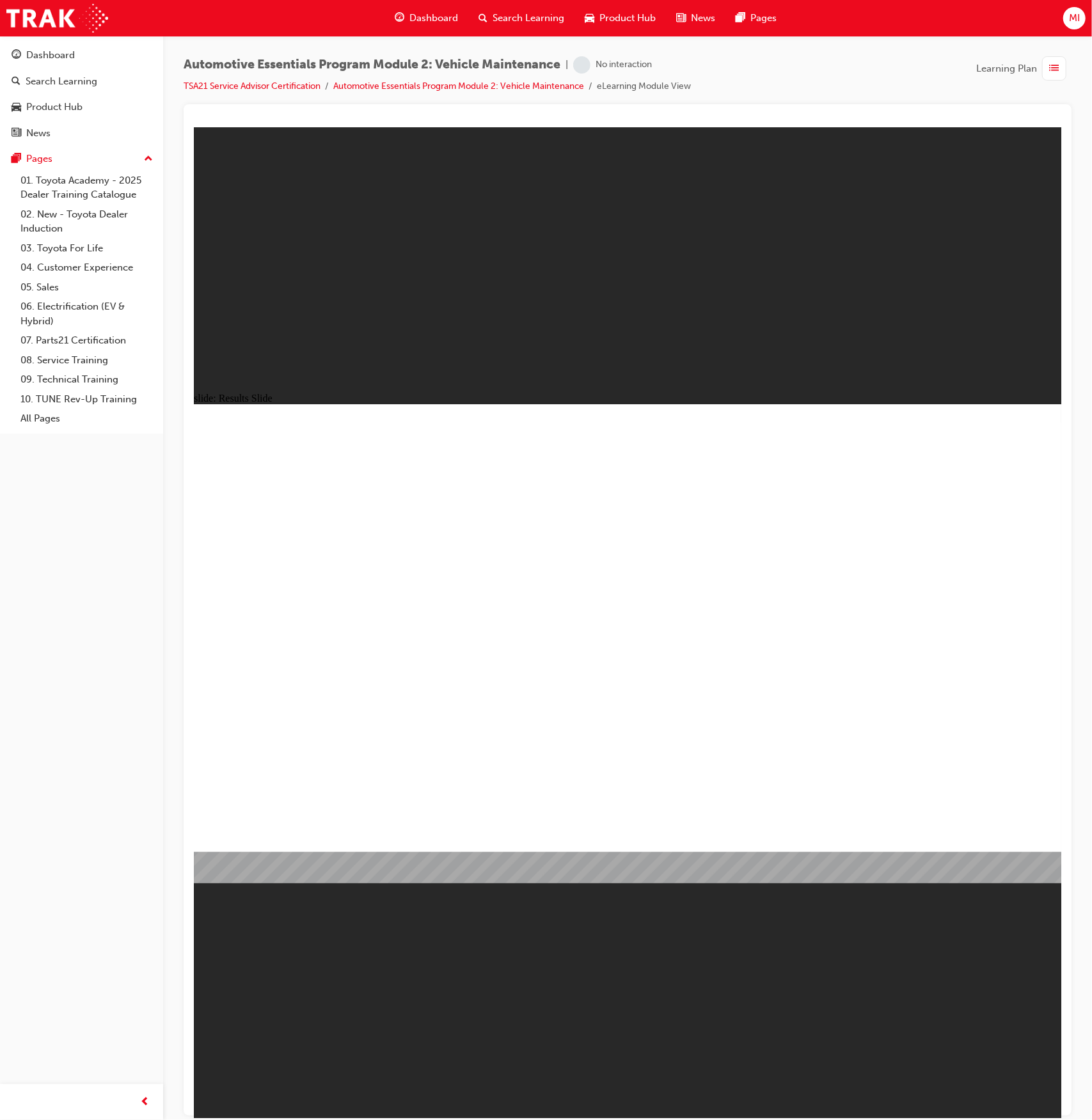
click at [35, 48] on div "Dashboard" at bounding box center [81, 55] width 140 height 16
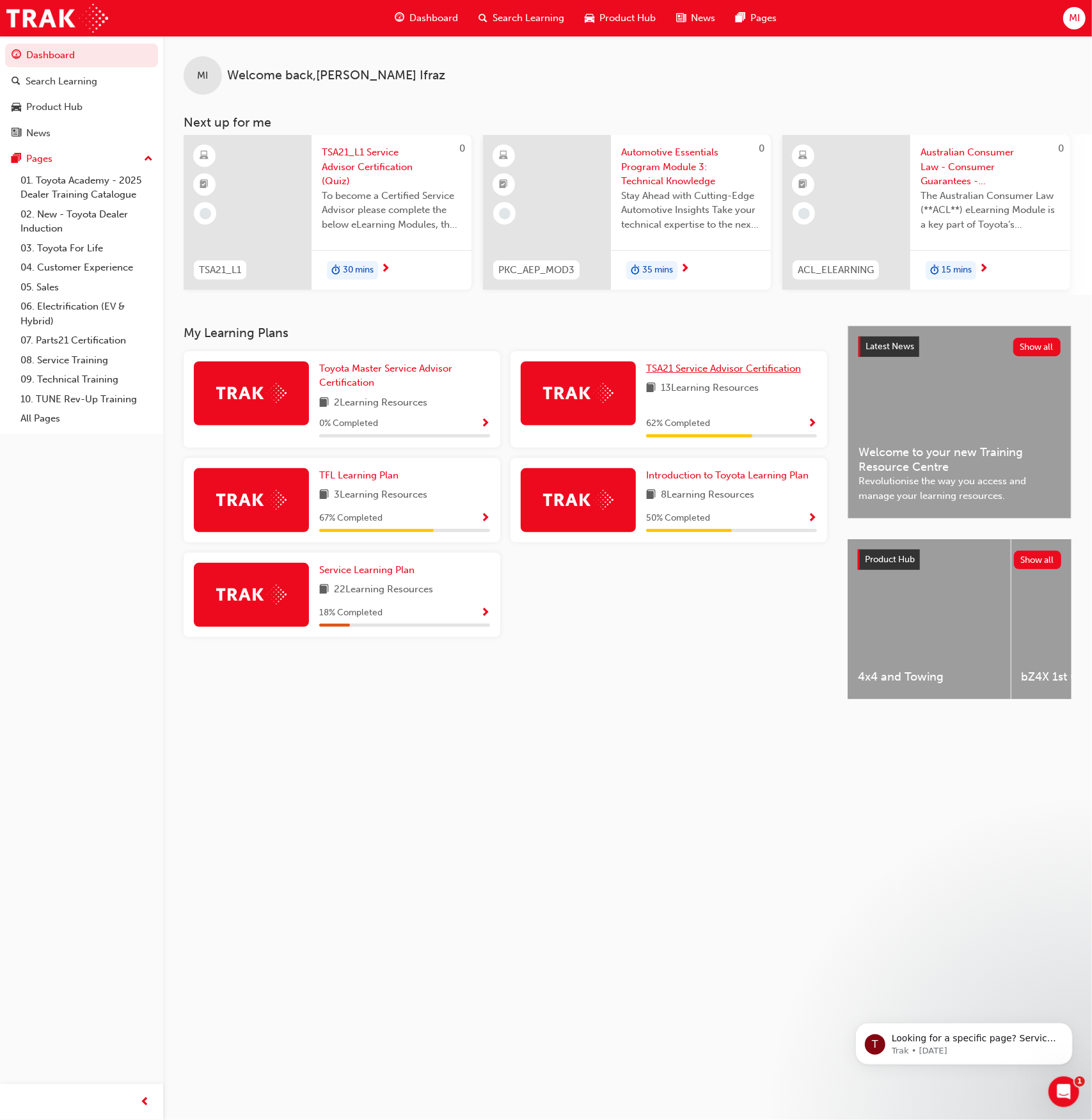
click at [729, 366] on link "TSA21 Service Advisor Certification" at bounding box center [726, 368] width 160 height 15
